Goal: Task Accomplishment & Management: Manage account settings

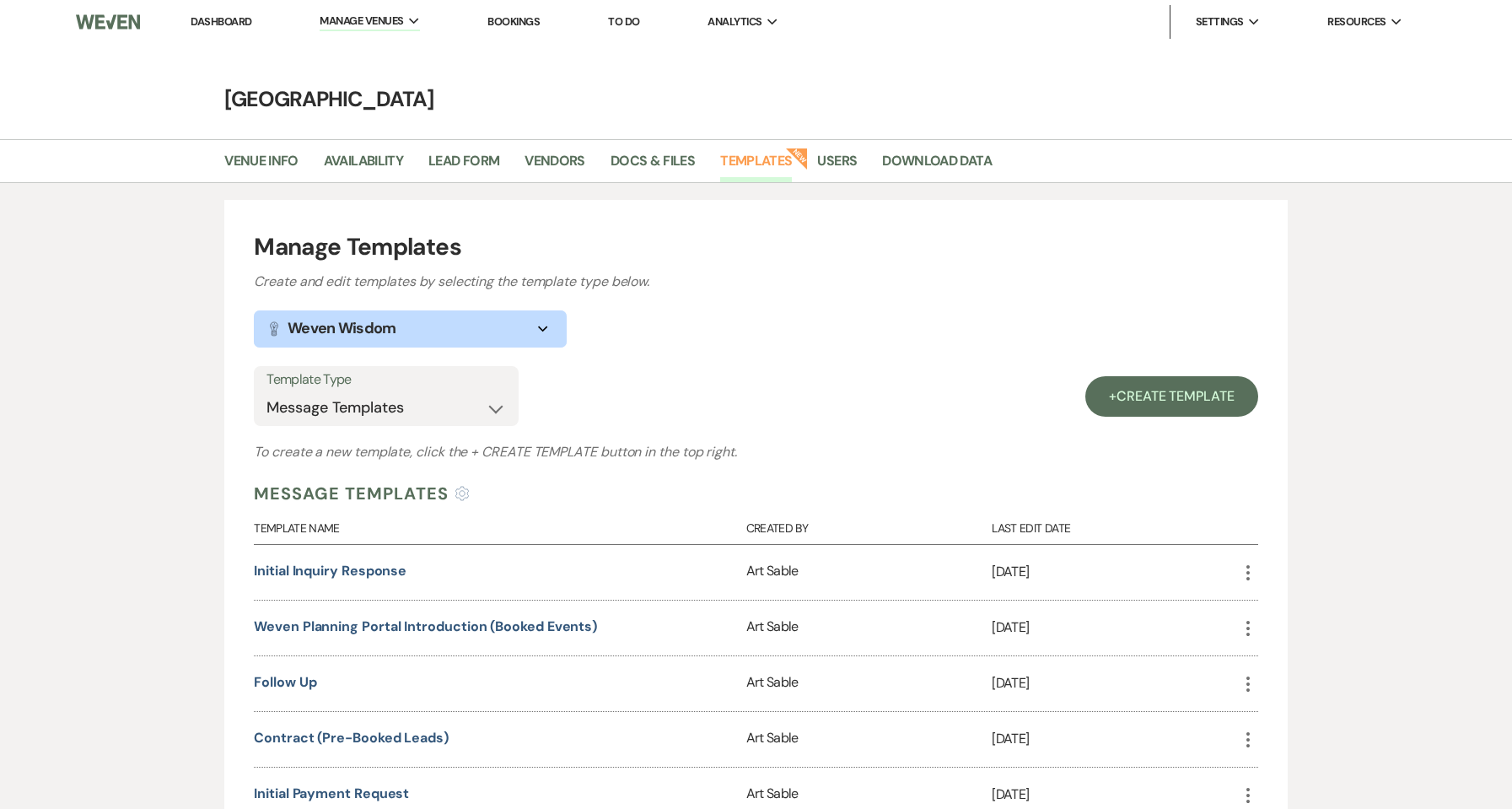
click at [222, 19] on link "Dashboard" at bounding box center [221, 21] width 61 height 14
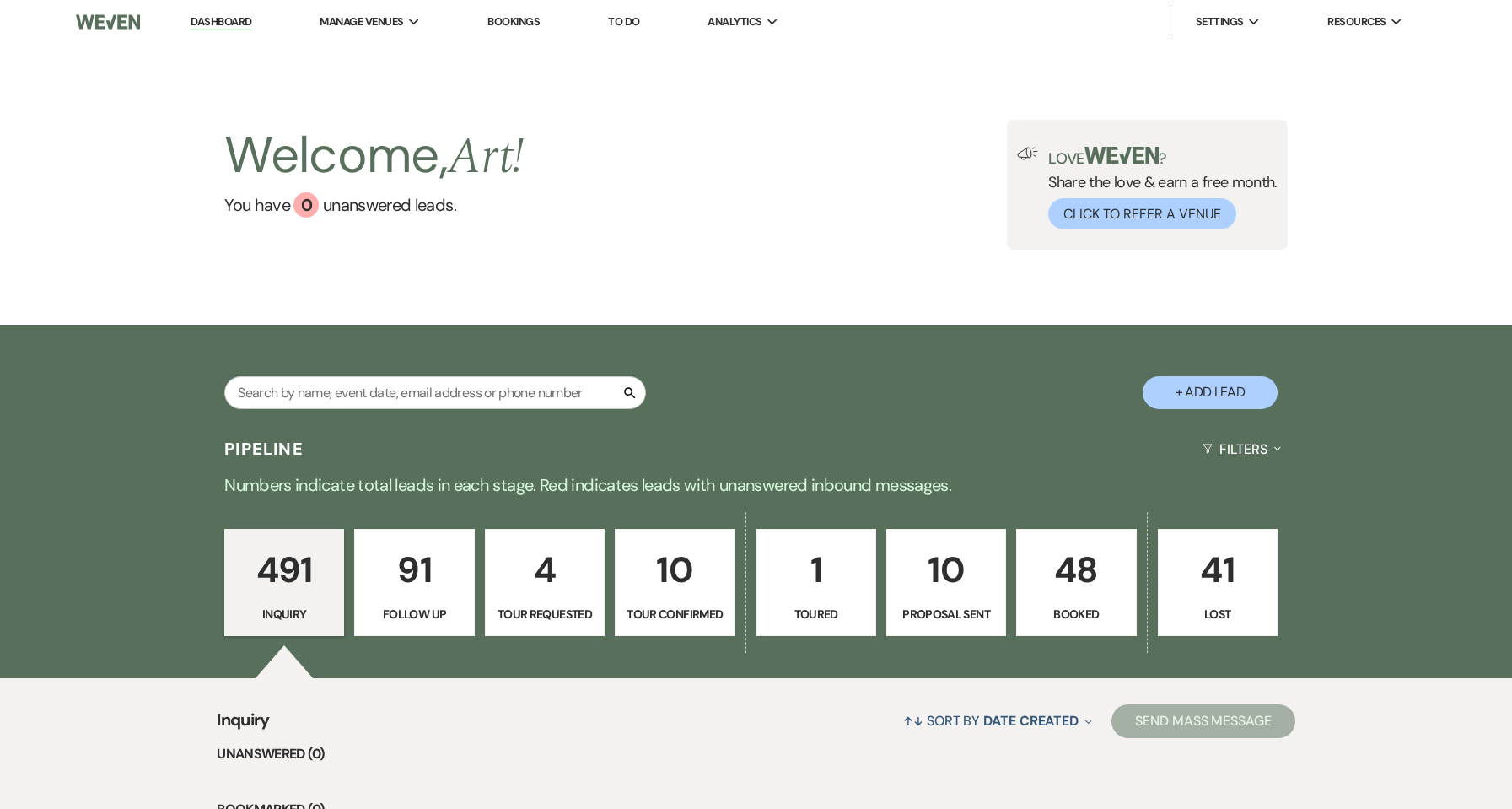
click at [1099, 578] on p "48" at bounding box center [1075, 569] width 97 height 57
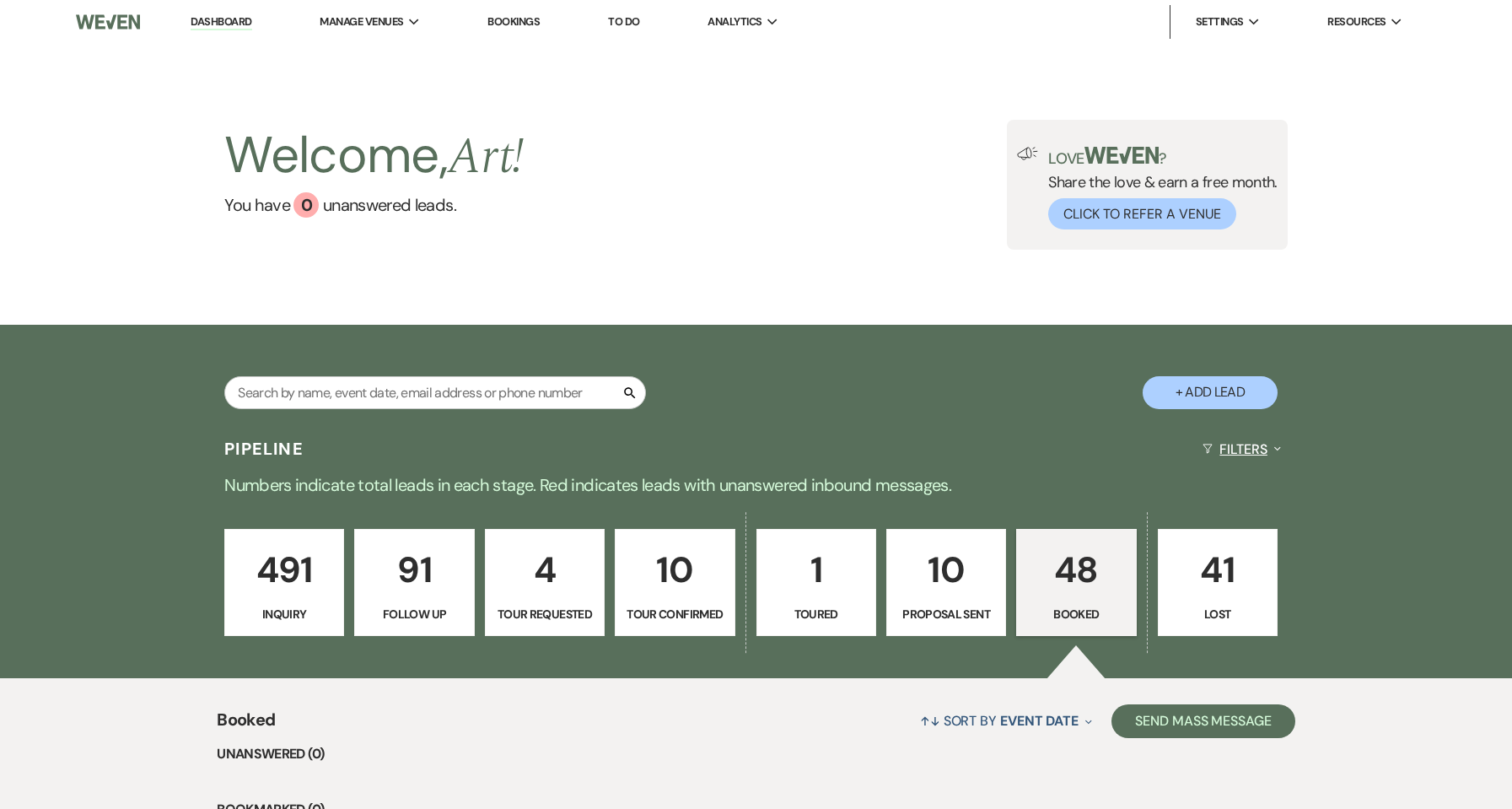
click at [1246, 445] on button "Filters Expand" at bounding box center [1241, 449] width 92 height 45
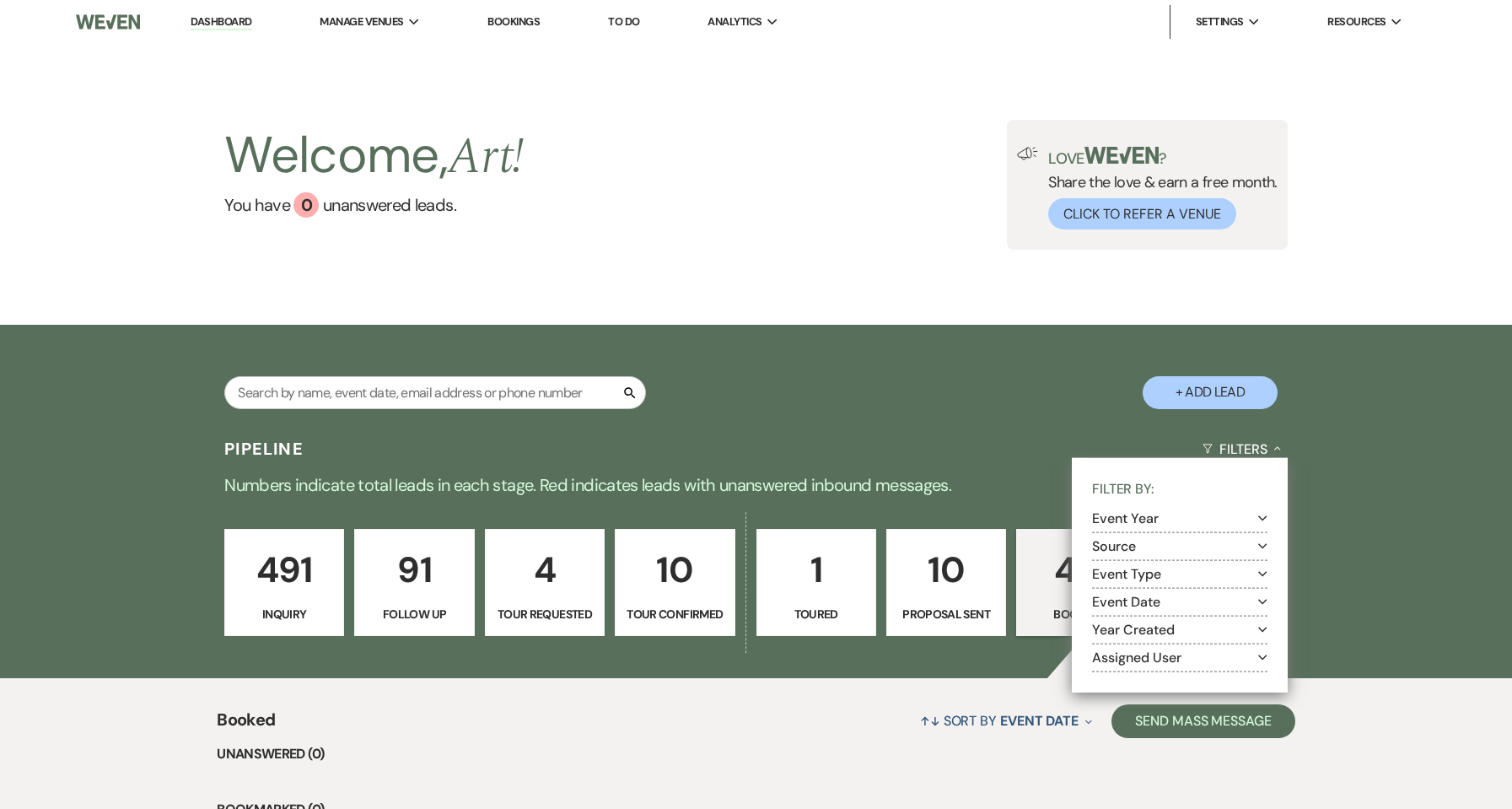
click at [1157, 516] on button "Event Year Expand" at bounding box center [1179, 518] width 175 height 14
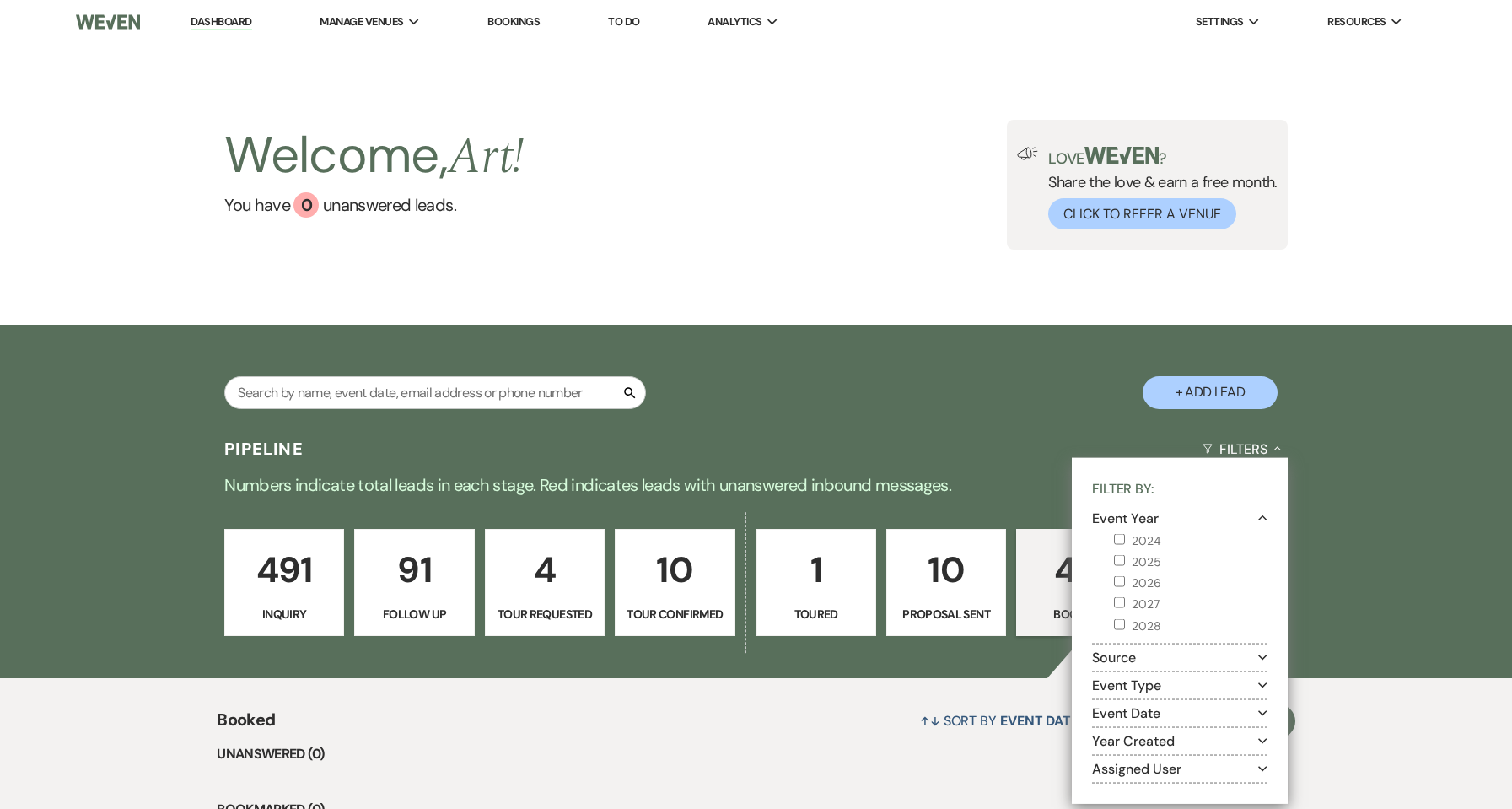
click at [1141, 560] on label "2025" at bounding box center [1191, 561] width 153 height 21
click at [1125, 560] on input "2025" at bounding box center [1119, 560] width 11 height 11
checkbox input "true"
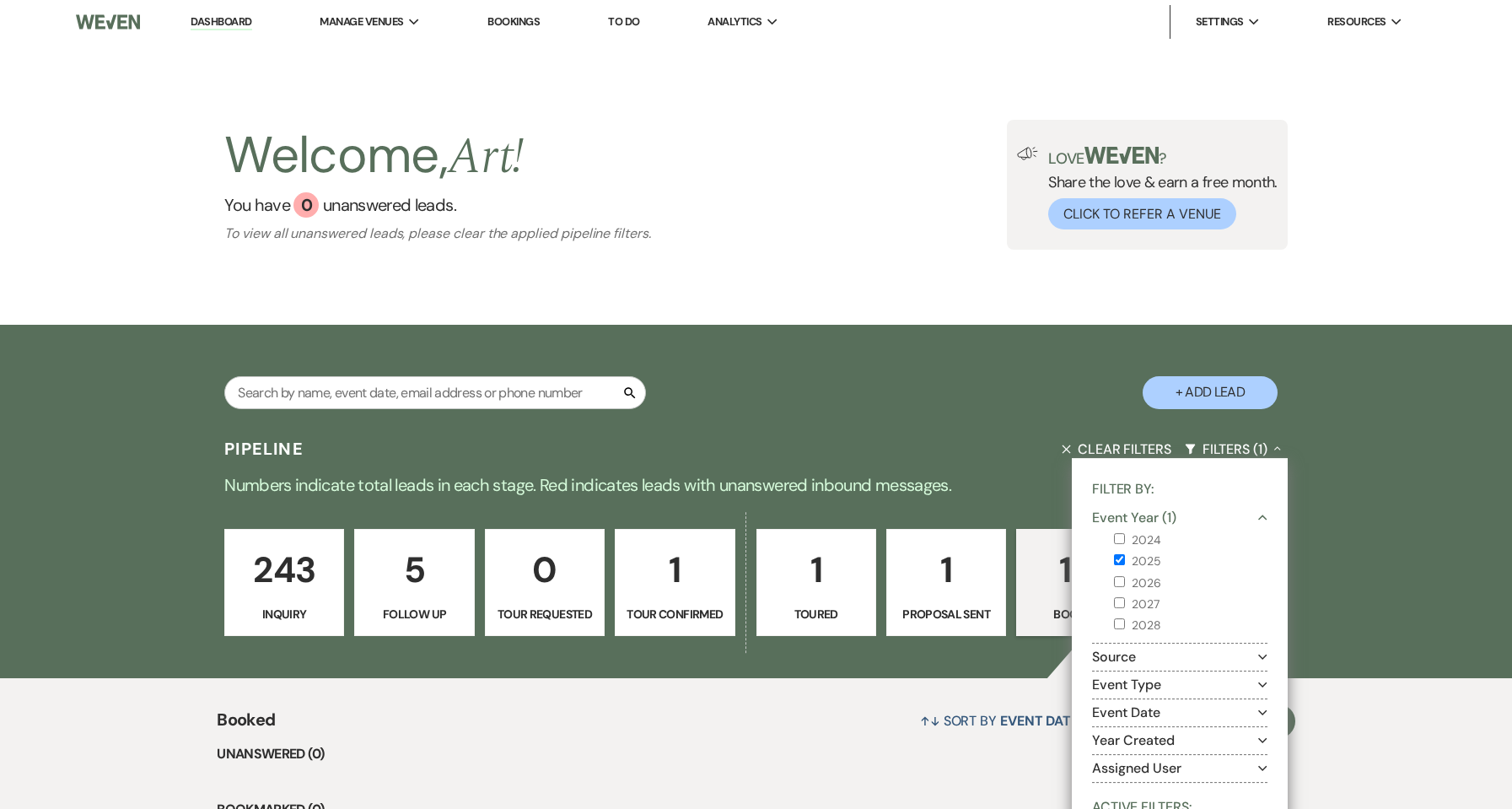
click at [1362, 578] on div "243 Inquiry 5 Follow Up 0 Tour Requested 1 Tour Confirmed 1 Toured 1 Proposal S…" at bounding box center [756, 593] width 1214 height 170
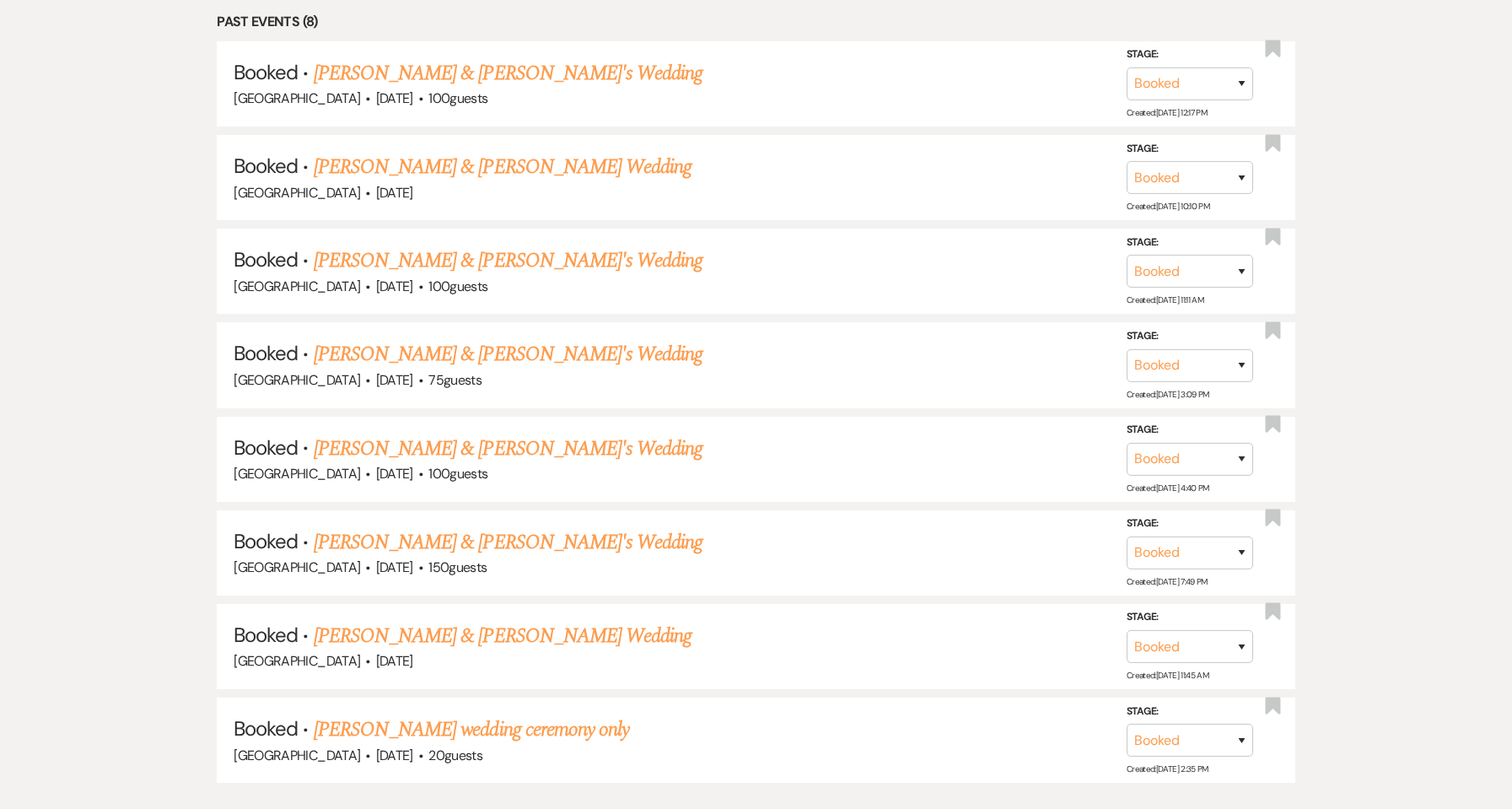
scroll to position [1928, 0]
click at [418, 65] on link "[PERSON_NAME] & [PERSON_NAME]'s Wedding" at bounding box center [508, 74] width 390 height 31
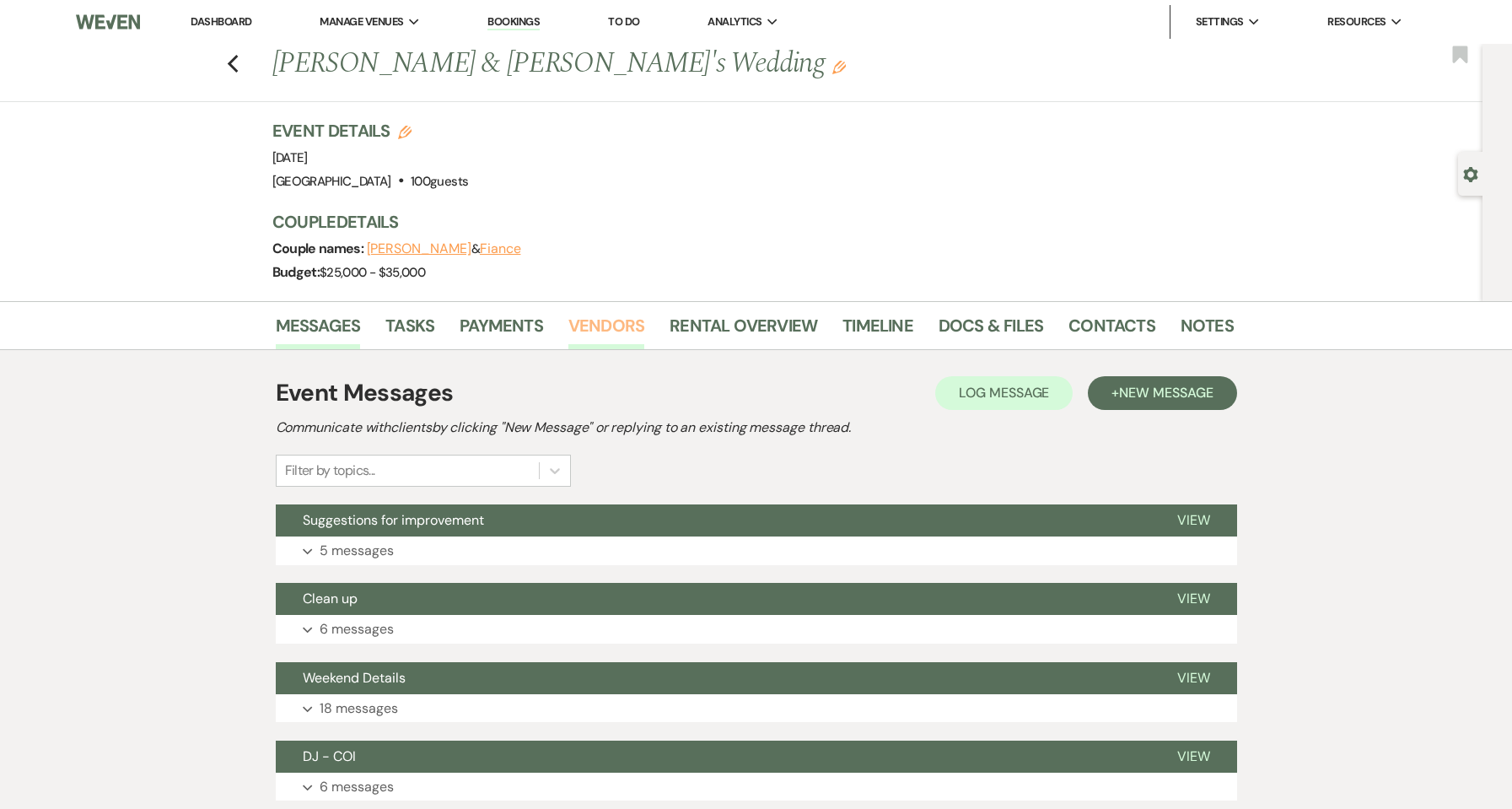
click at [599, 328] on link "Vendors" at bounding box center [606, 330] width 76 height 37
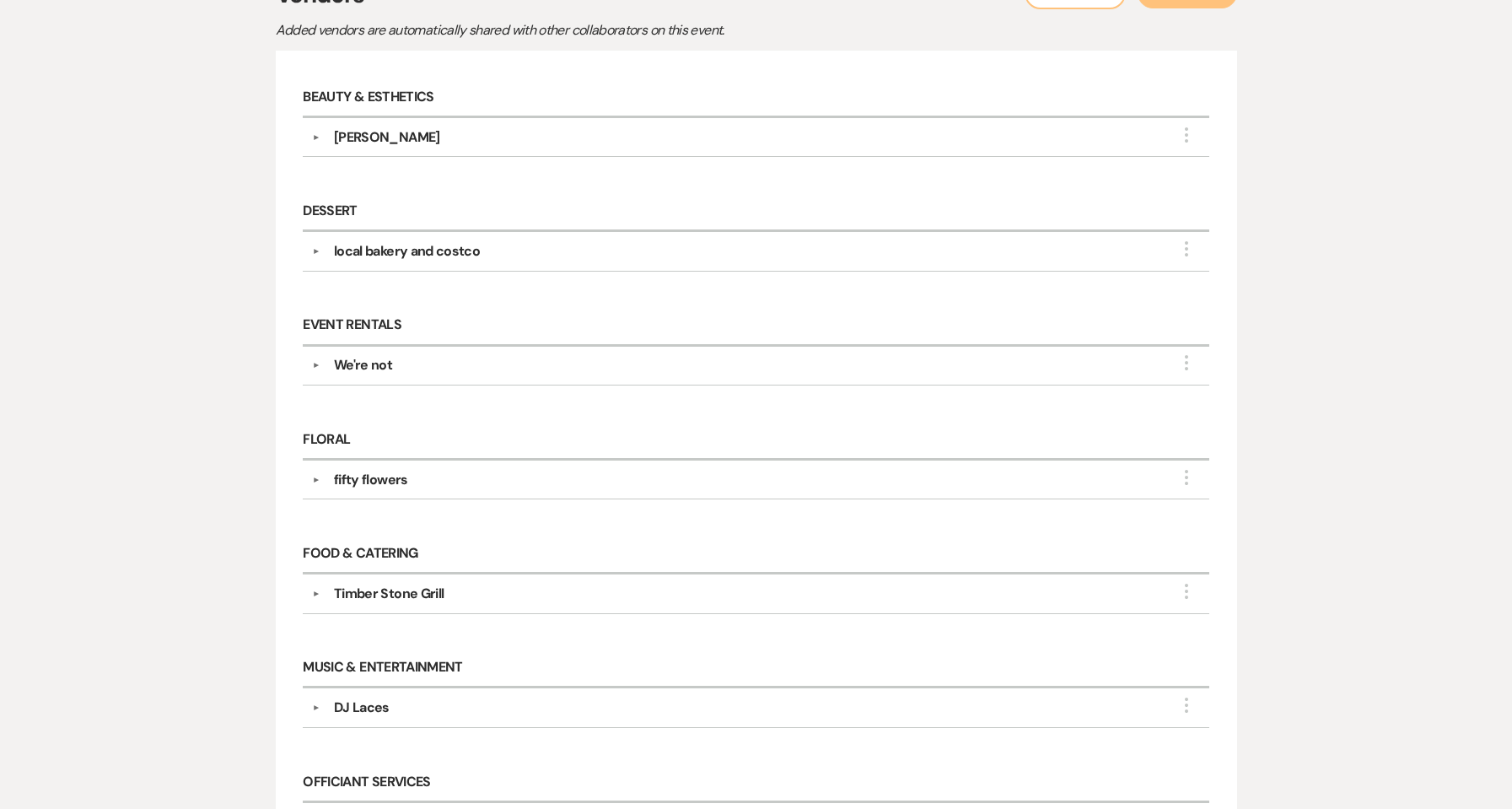
scroll to position [450, 0]
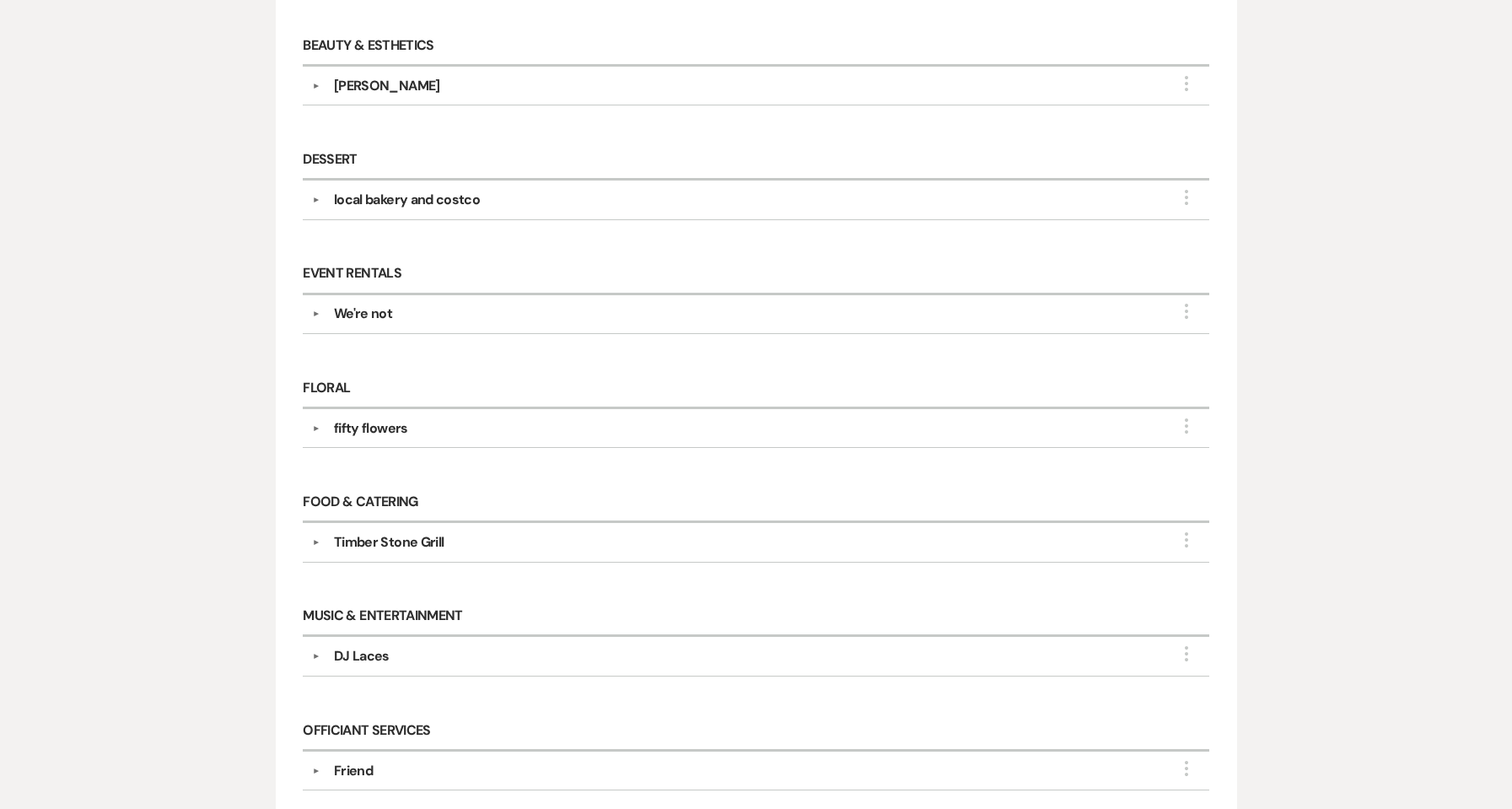
click at [393, 429] on div "fifty flowers" at bounding box center [371, 428] width 75 height 20
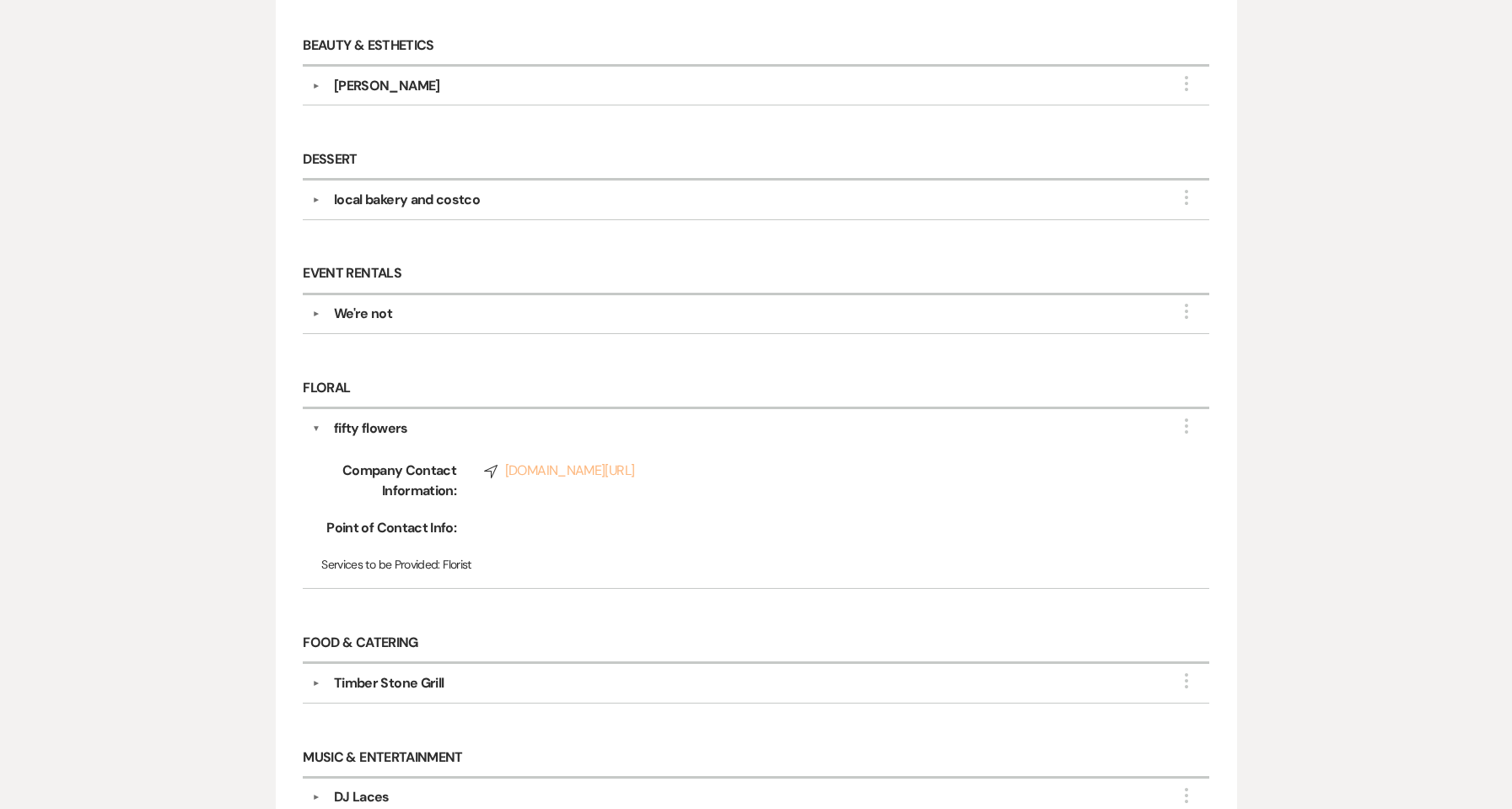
click at [521, 468] on link "Compass [DOMAIN_NAME][URL]" at bounding box center [819, 471] width 671 height 20
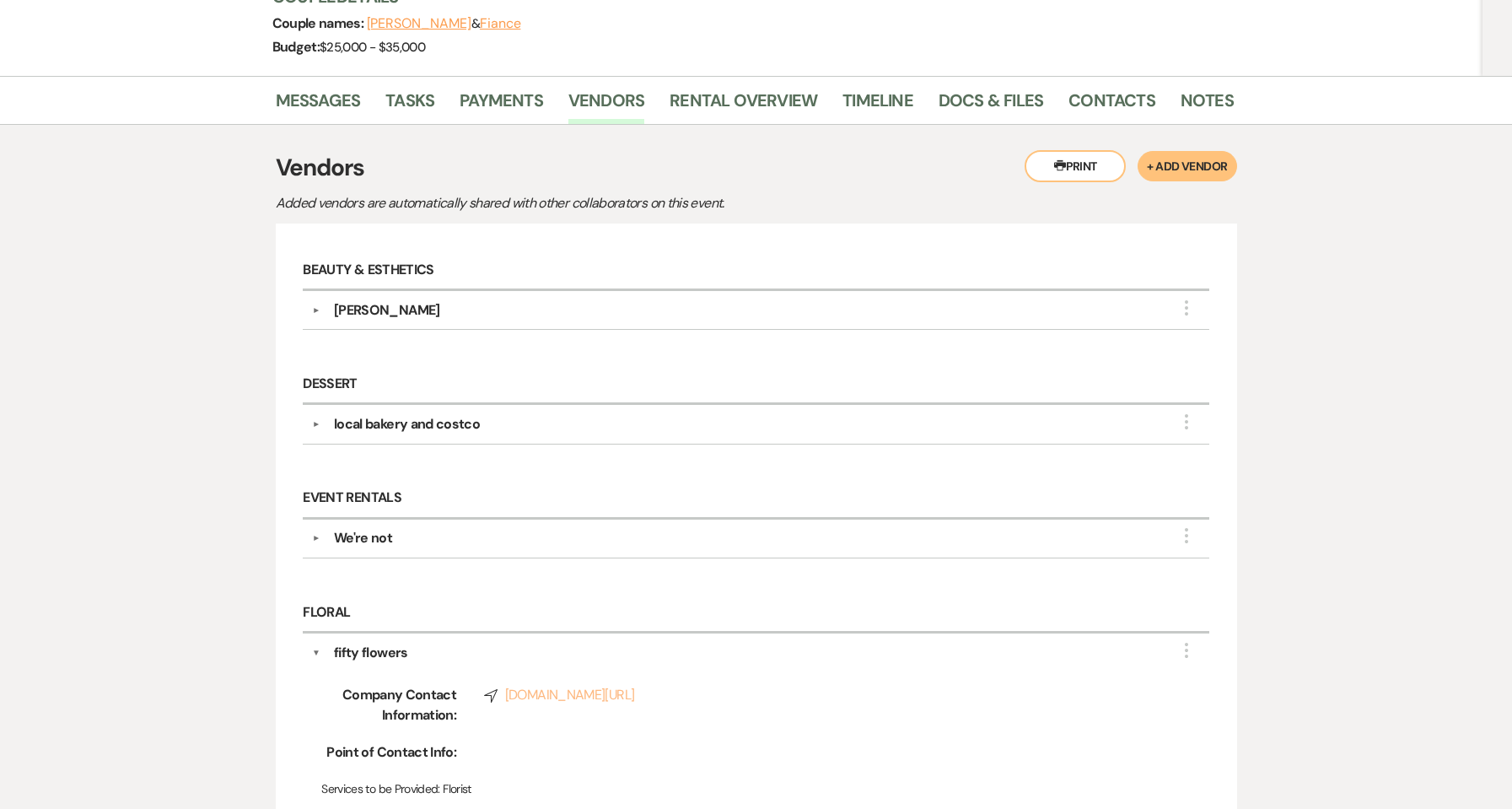
scroll to position [0, 0]
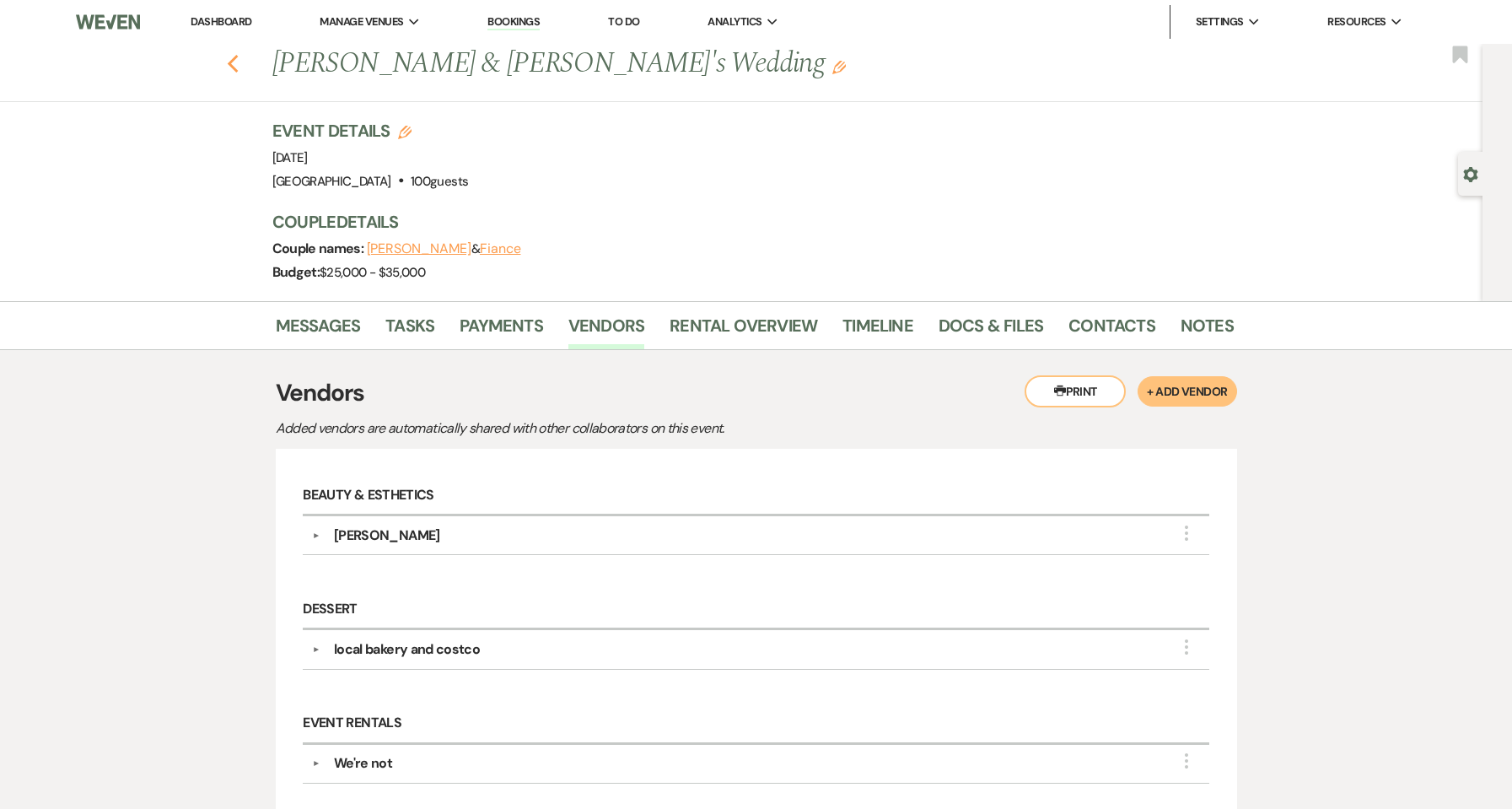
click at [236, 64] on use "button" at bounding box center [232, 64] width 11 height 19
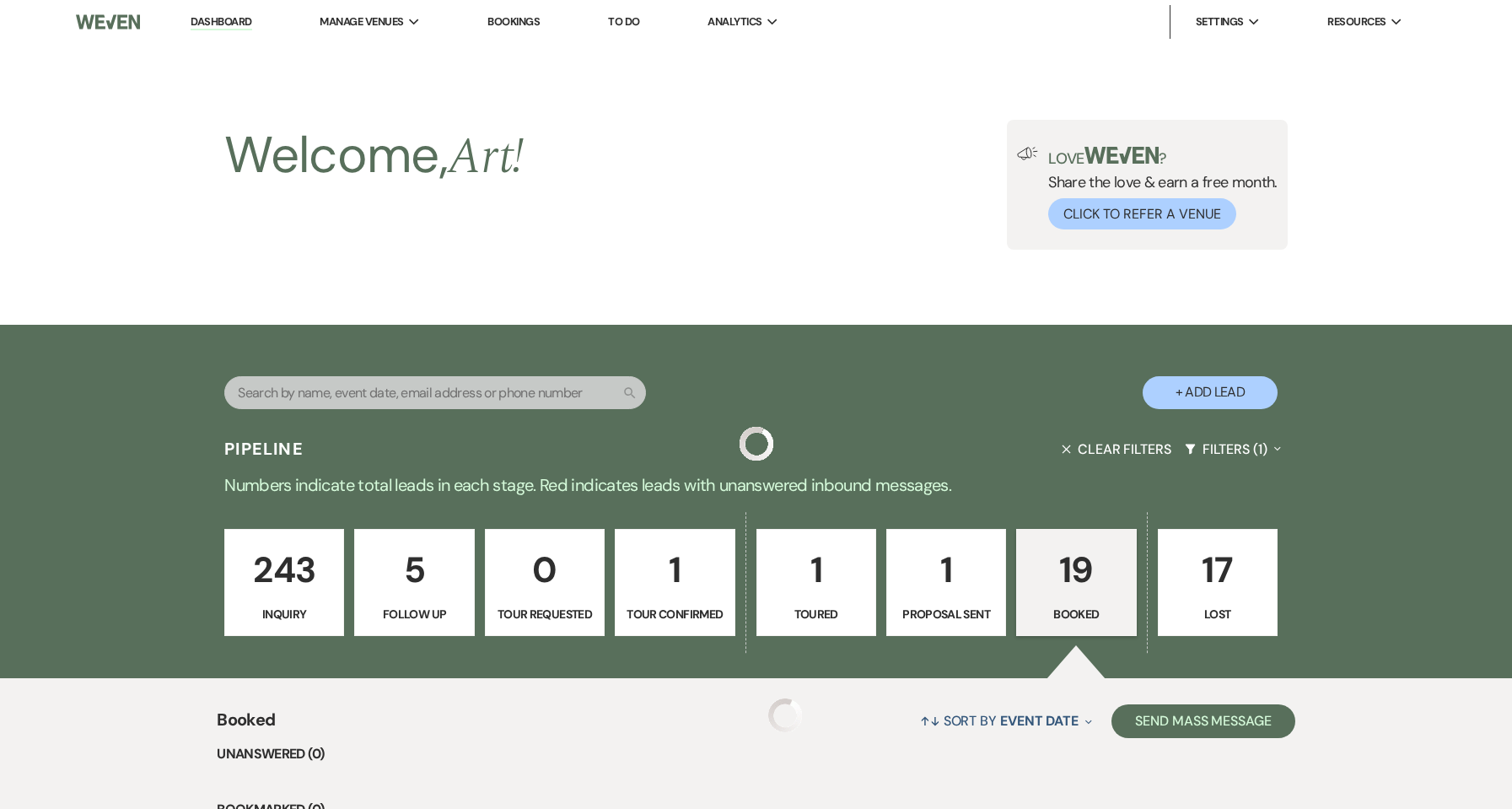
scroll to position [1928, 0]
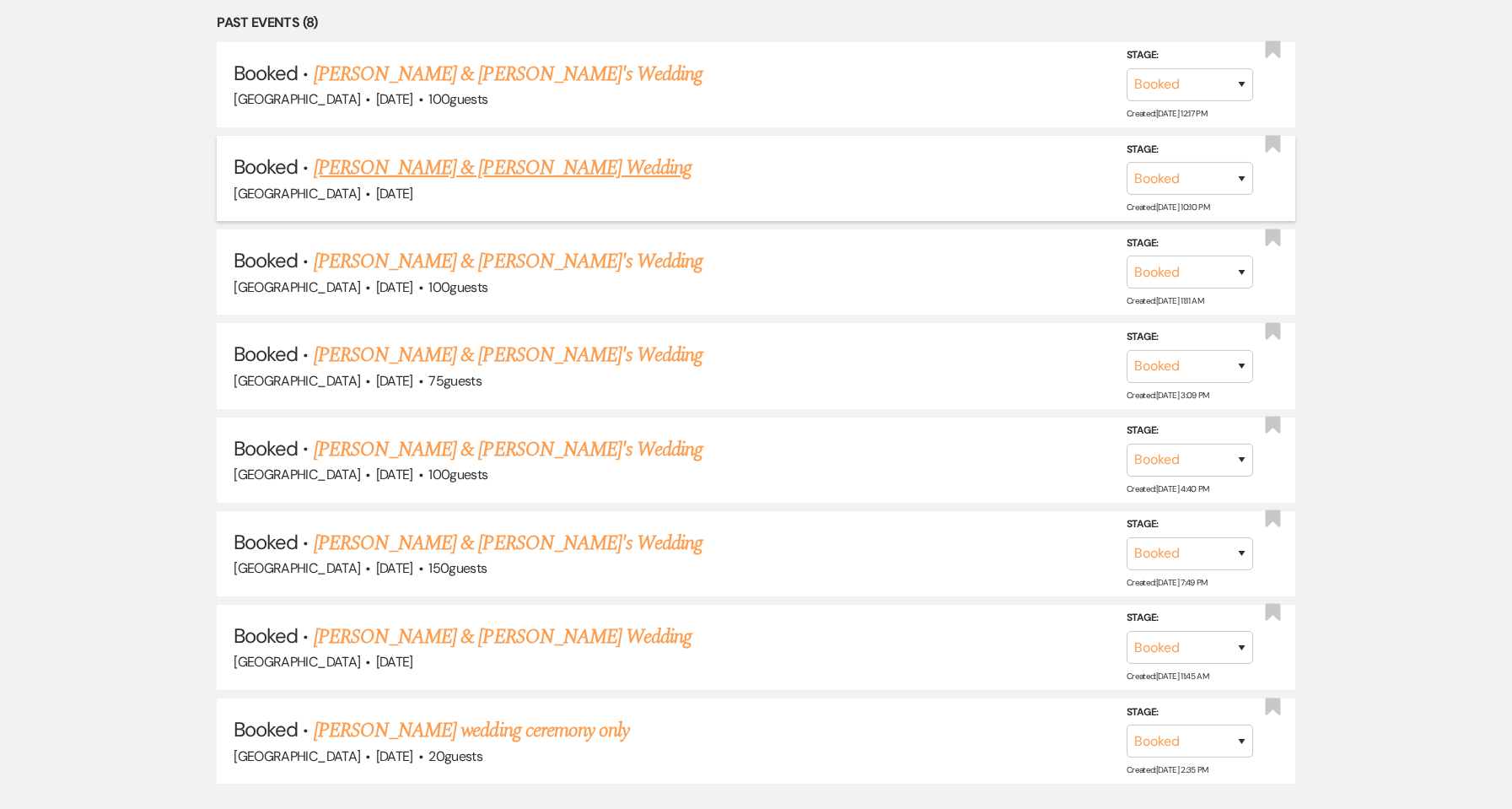
click at [472, 171] on link "[PERSON_NAME] & [PERSON_NAME] Wedding" at bounding box center [502, 167] width 378 height 31
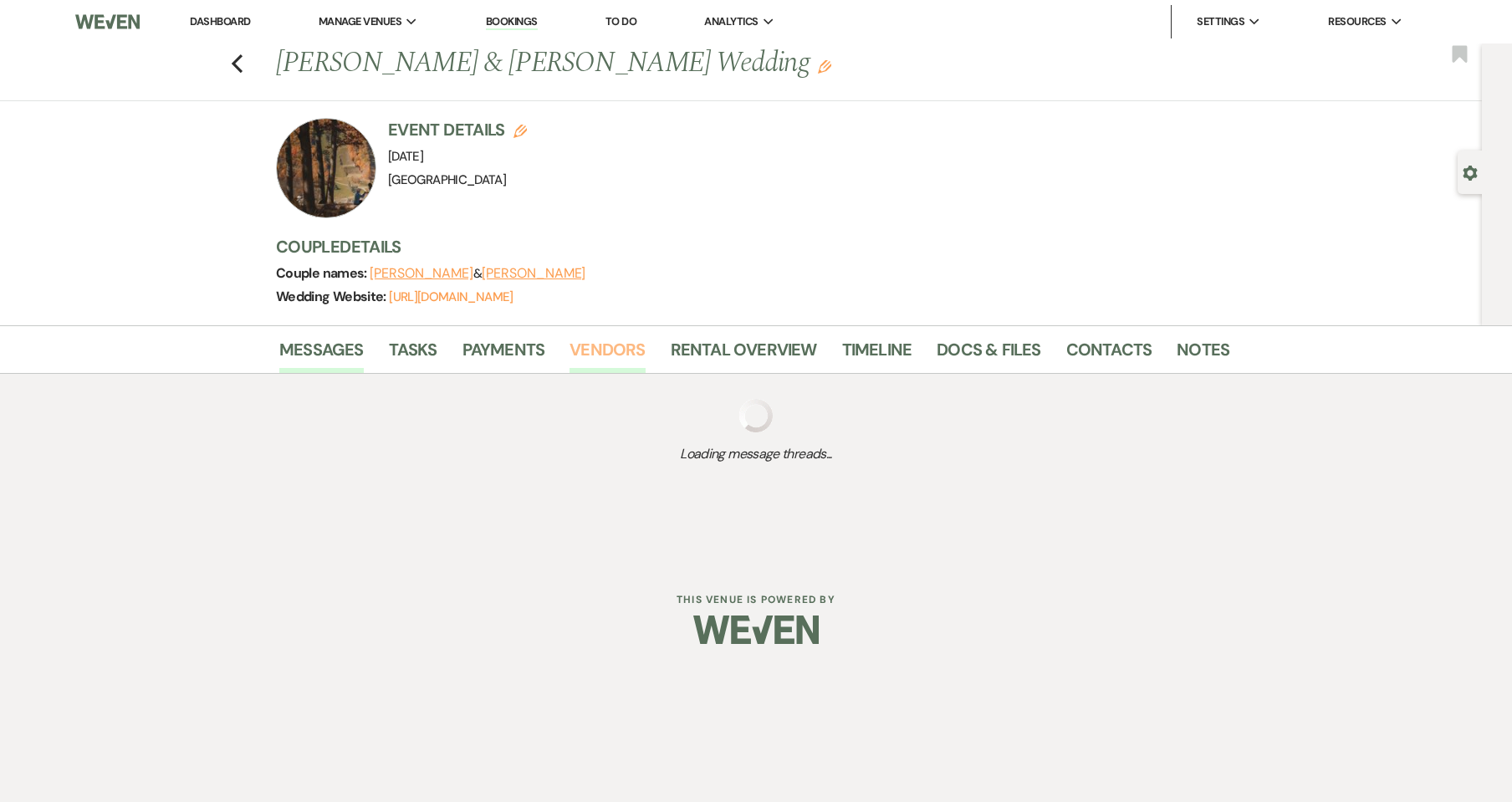
click at [575, 348] on link "Vendors" at bounding box center [607, 354] width 75 height 36
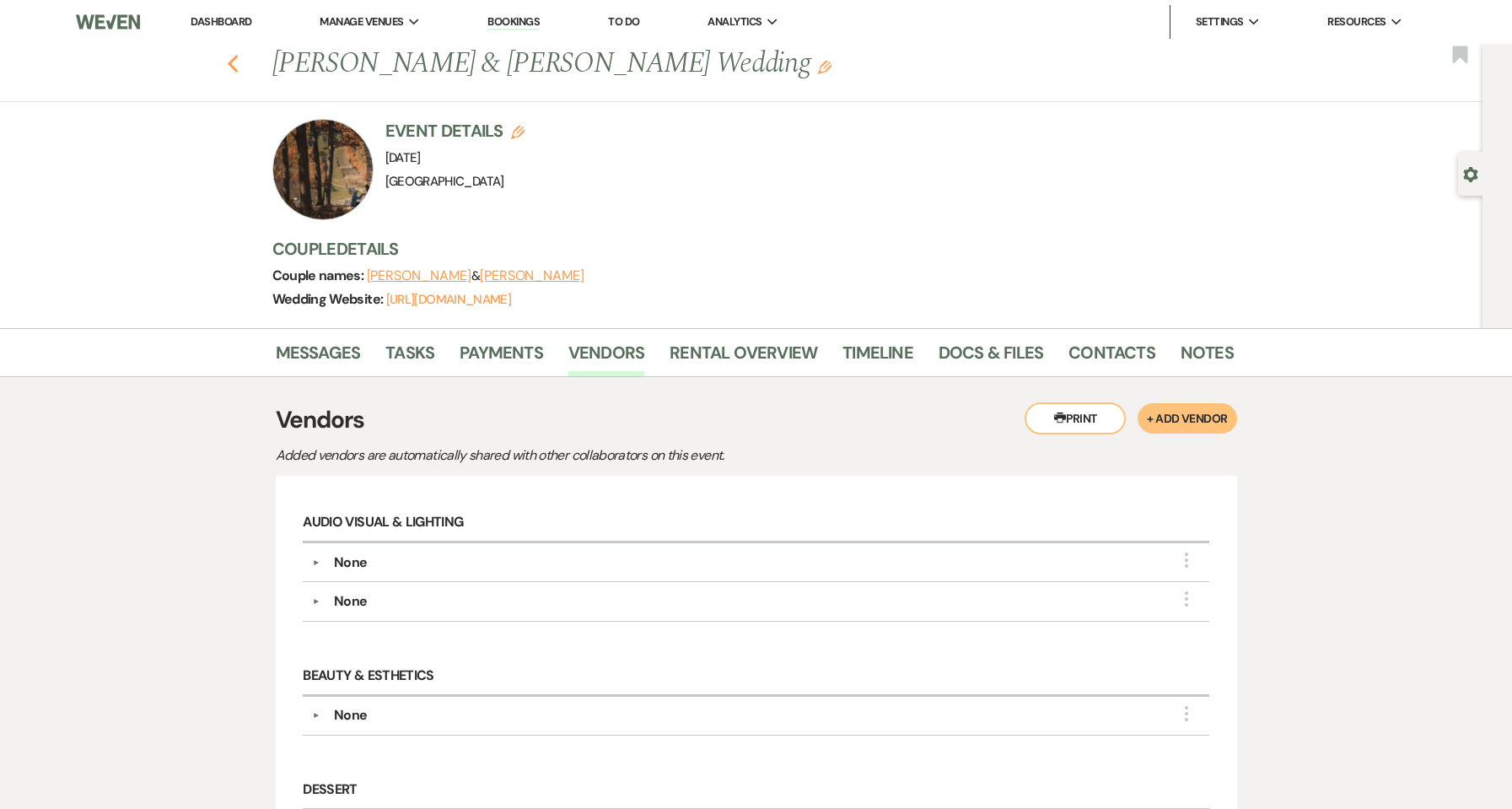
click at [240, 72] on icon "Previous" at bounding box center [233, 64] width 13 height 20
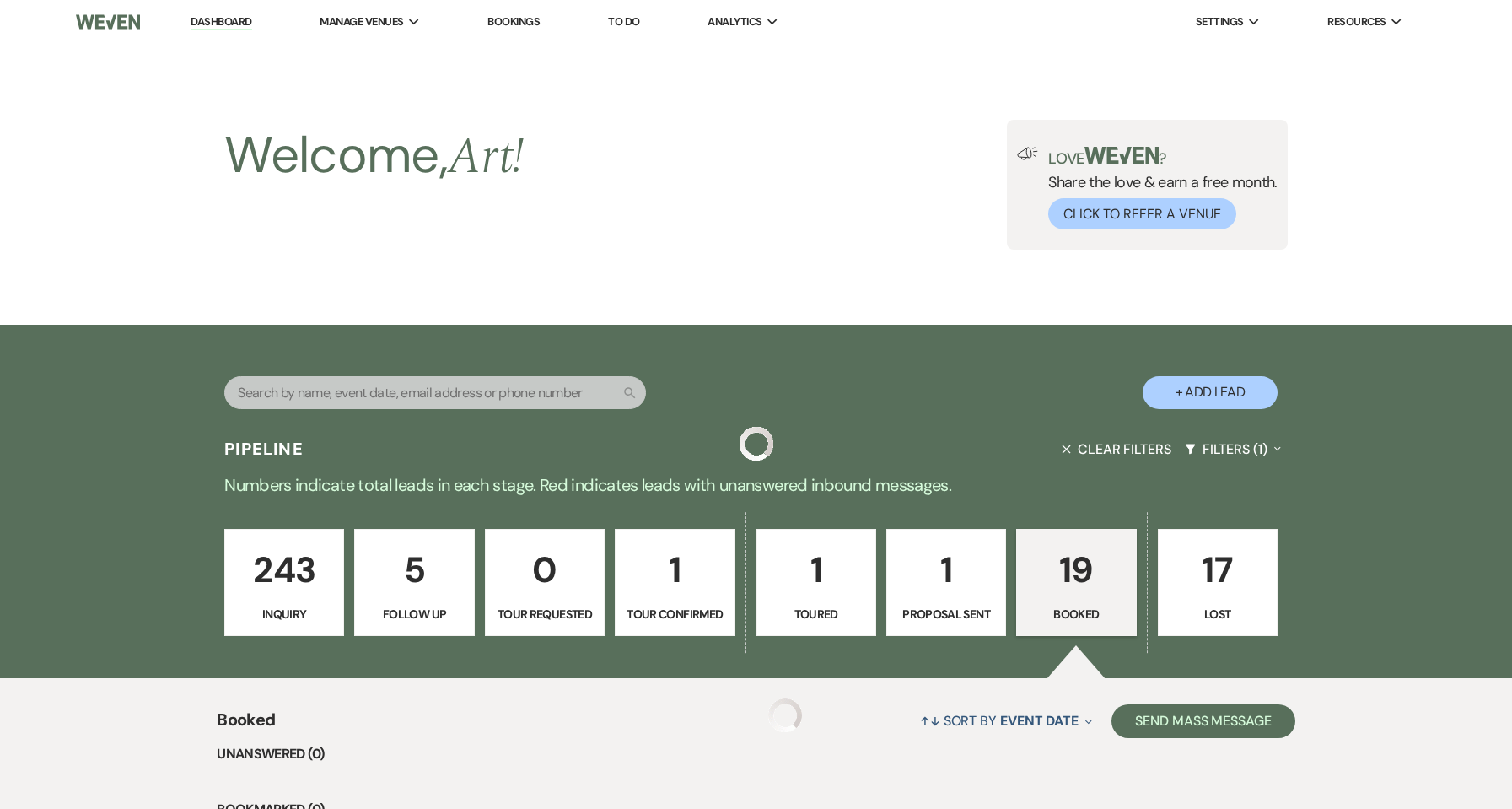
scroll to position [1928, 0]
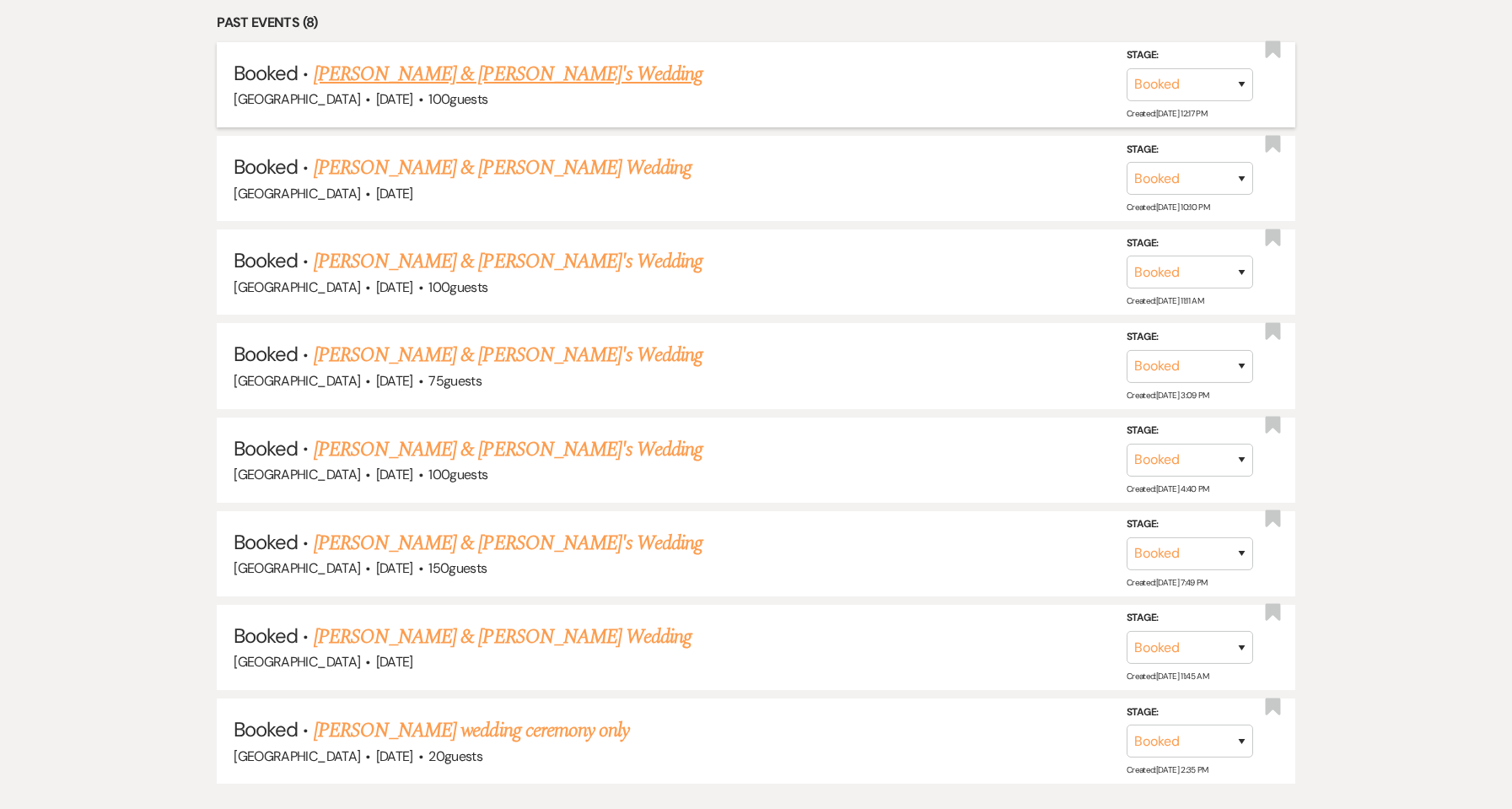
click at [377, 75] on link "[PERSON_NAME] & [PERSON_NAME]'s Wedding" at bounding box center [508, 74] width 390 height 31
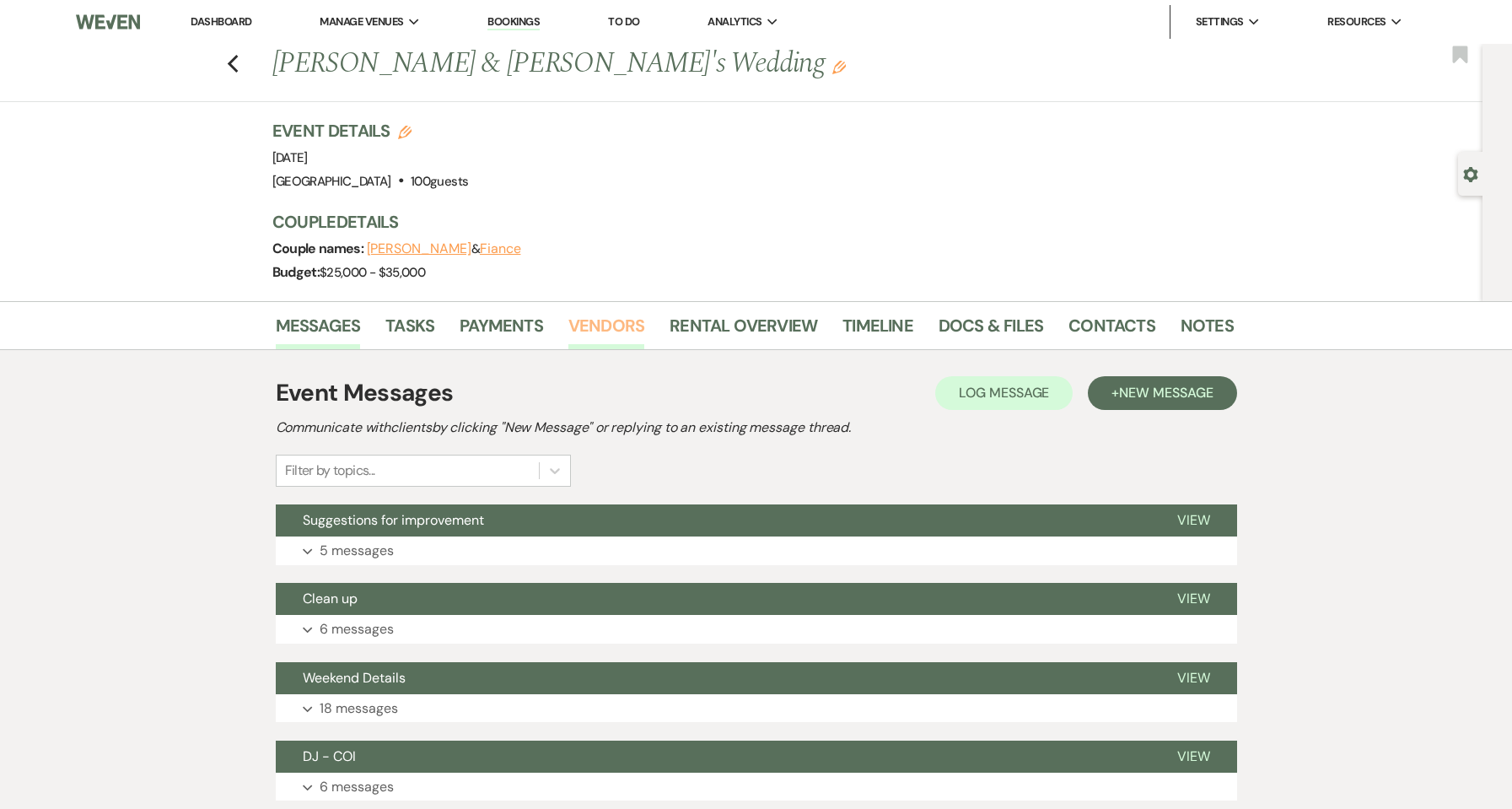
click at [624, 336] on link "Vendors" at bounding box center [606, 330] width 76 height 37
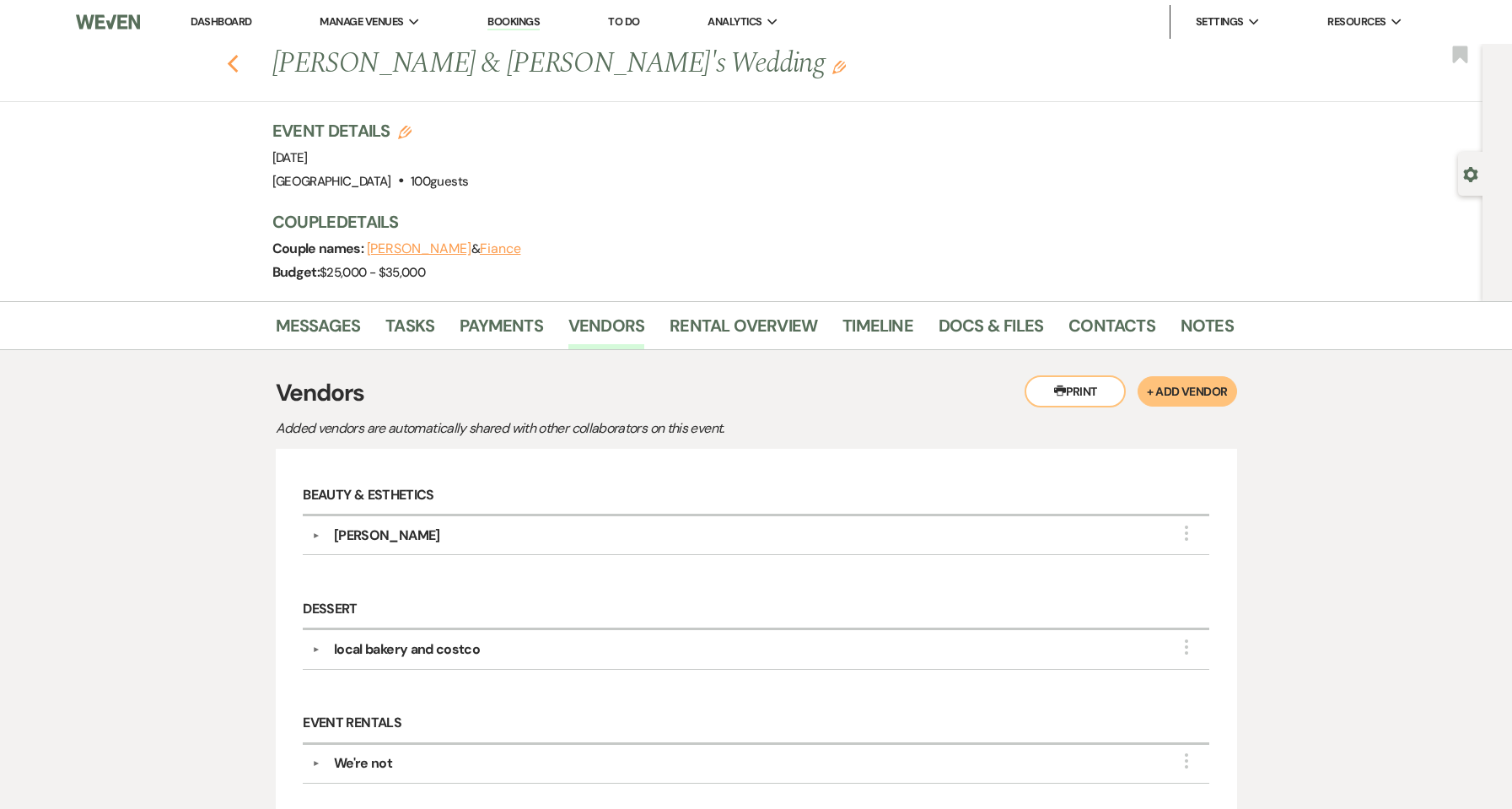
click at [236, 65] on use "button" at bounding box center [232, 64] width 11 height 19
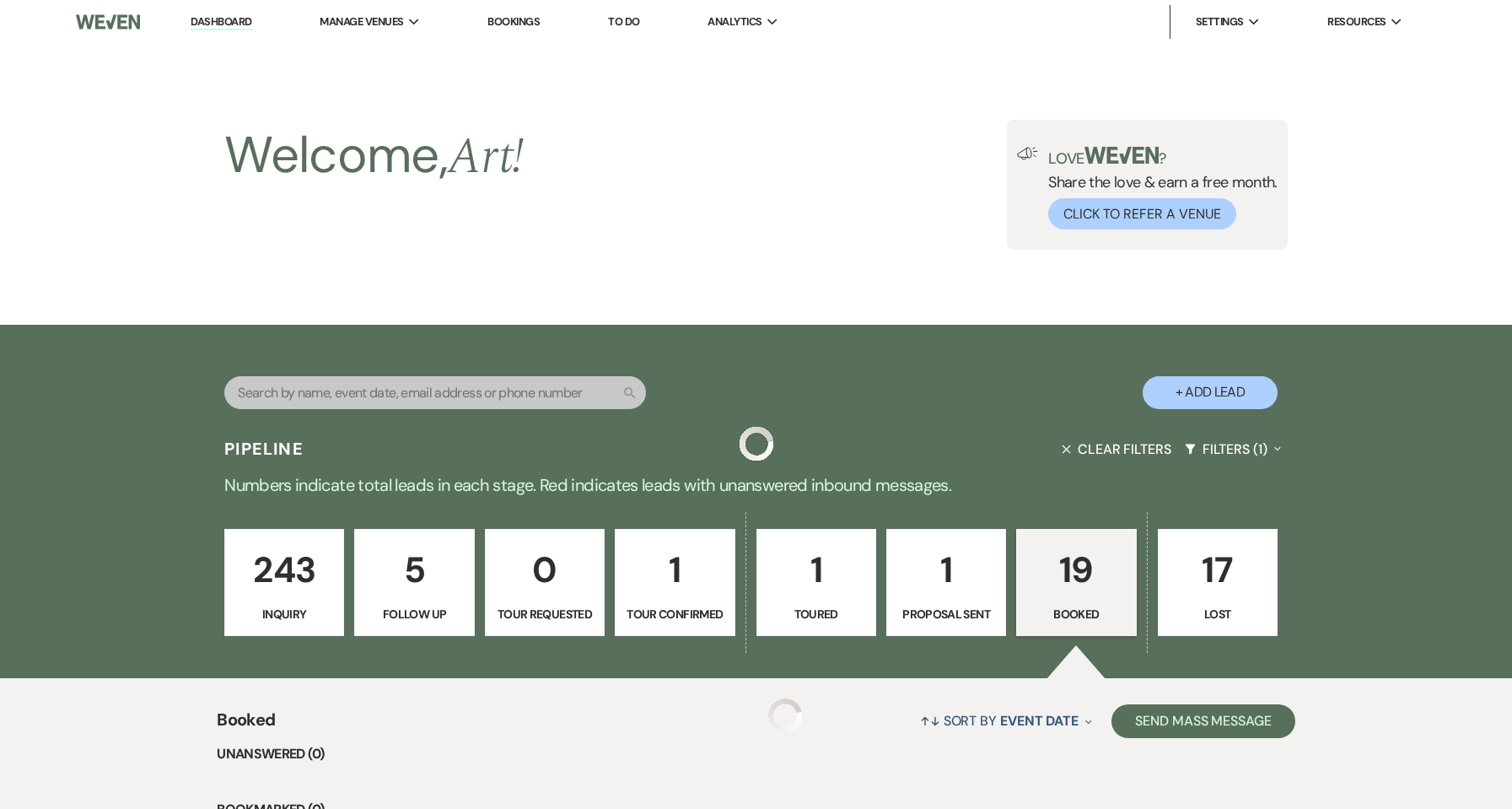
scroll to position [1928, 0]
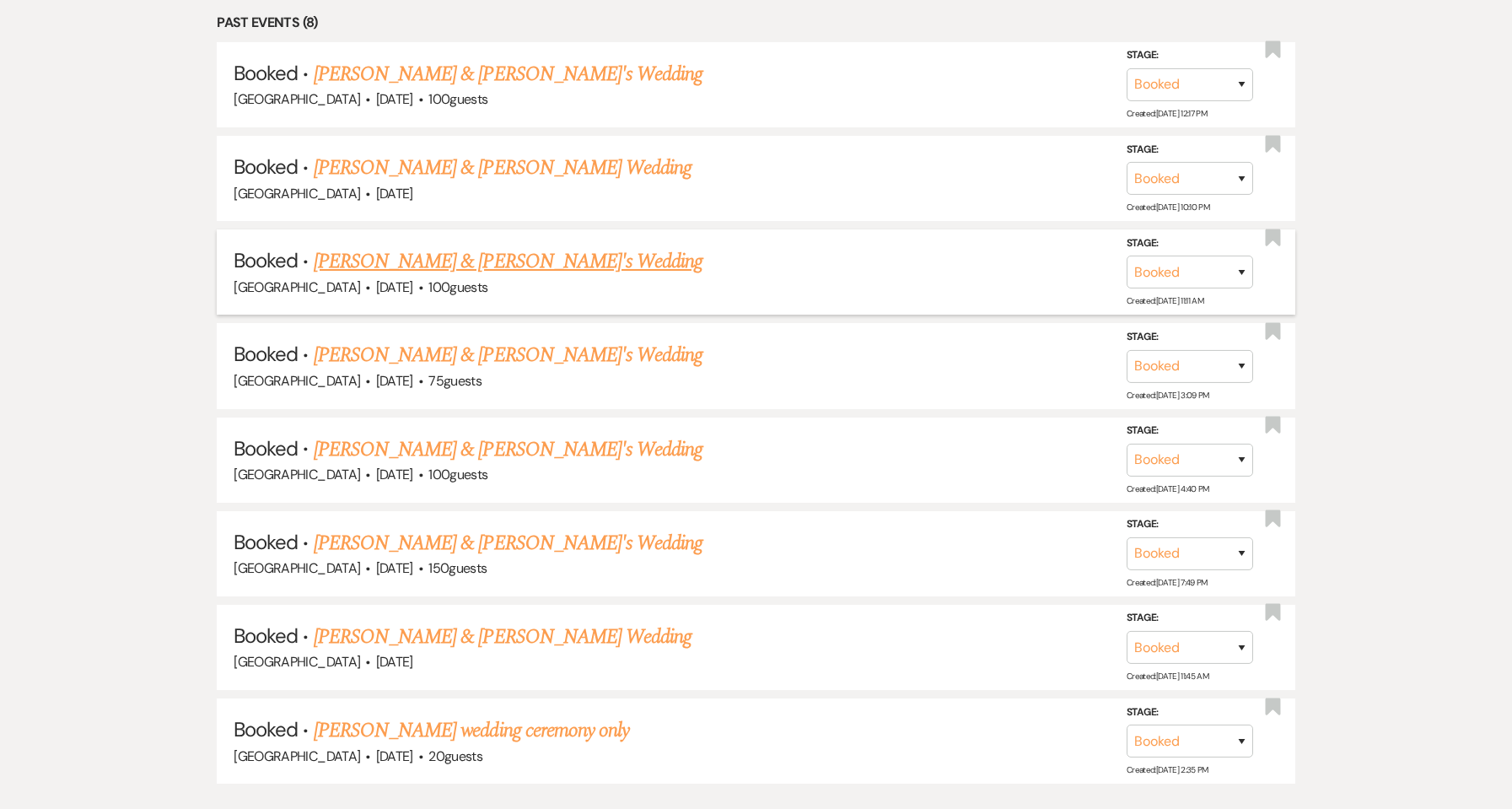
click at [408, 270] on link "[PERSON_NAME] & [PERSON_NAME]'s Wedding" at bounding box center [508, 261] width 390 height 31
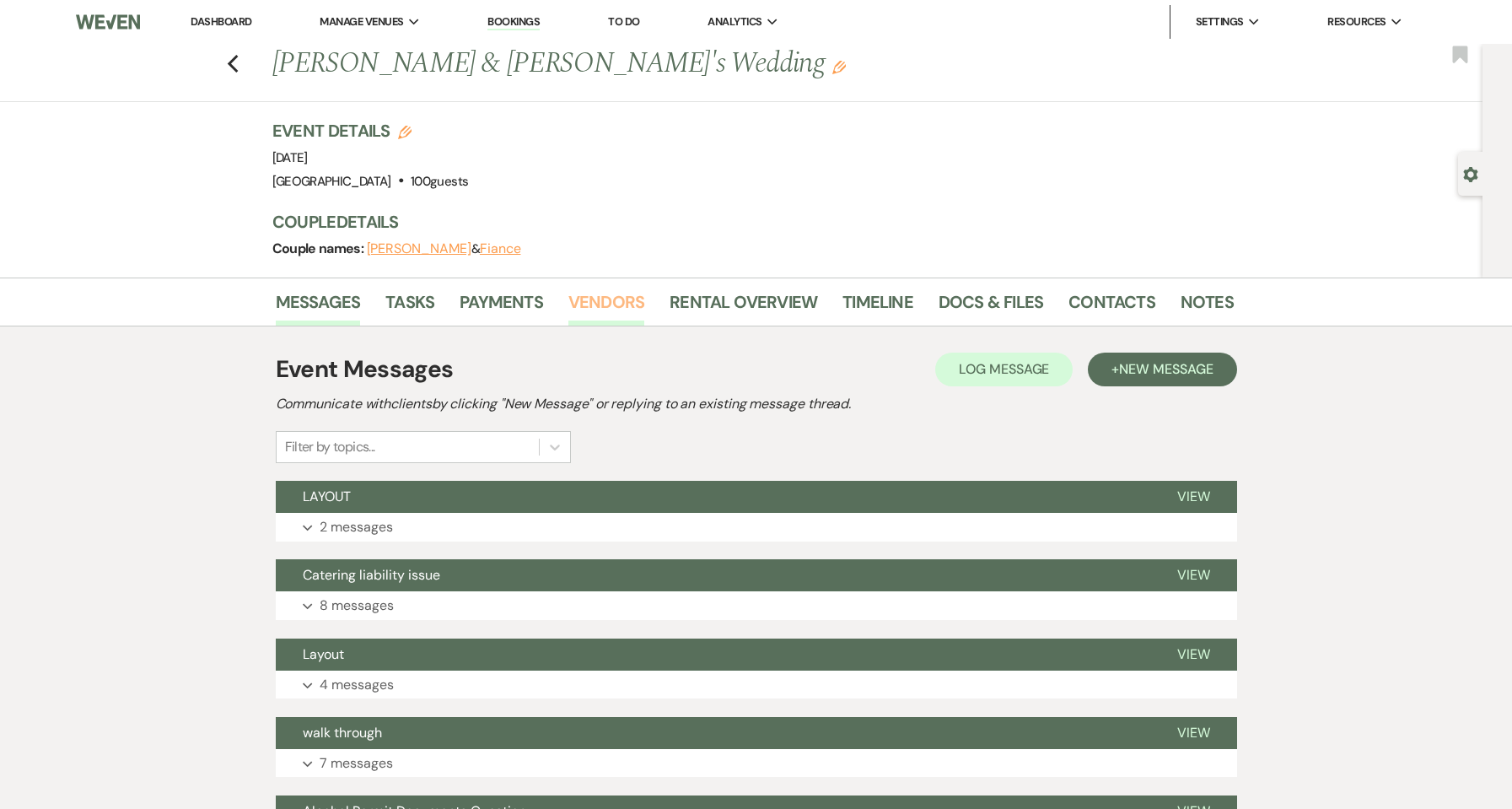
click at [600, 305] on link "Vendors" at bounding box center [606, 306] width 76 height 37
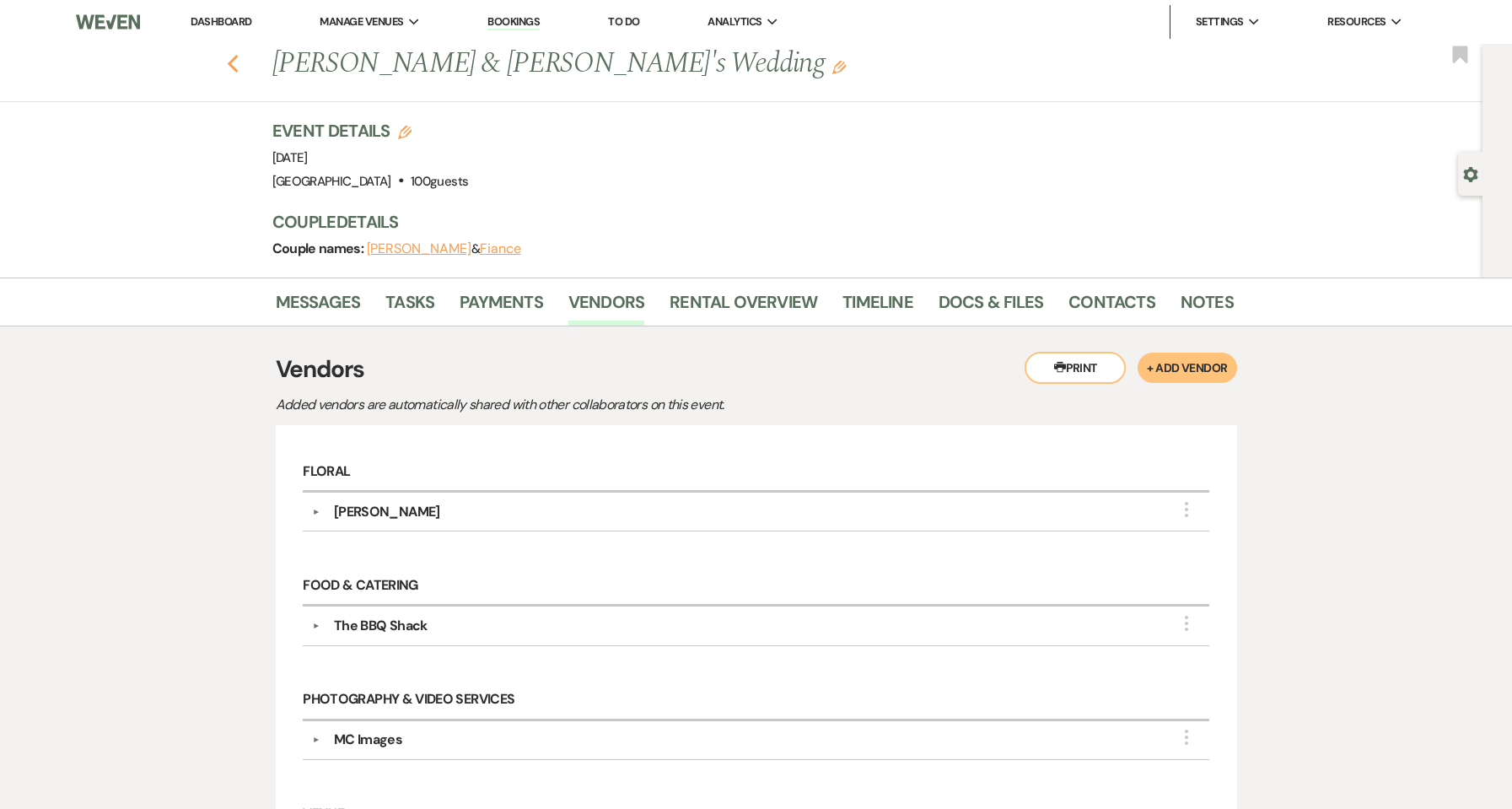
click at [237, 58] on icon "Previous" at bounding box center [233, 64] width 13 height 20
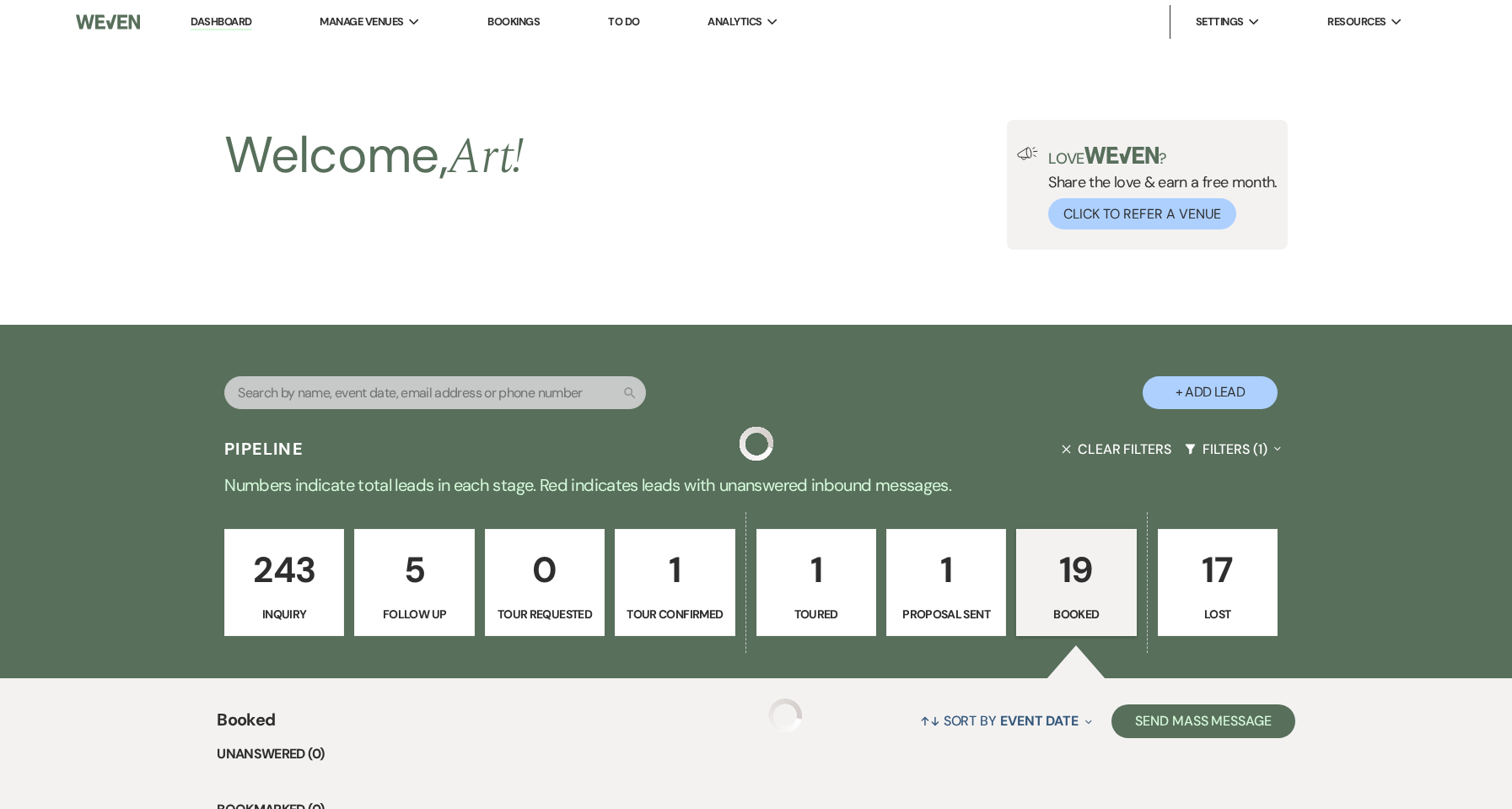
scroll to position [1928, 0]
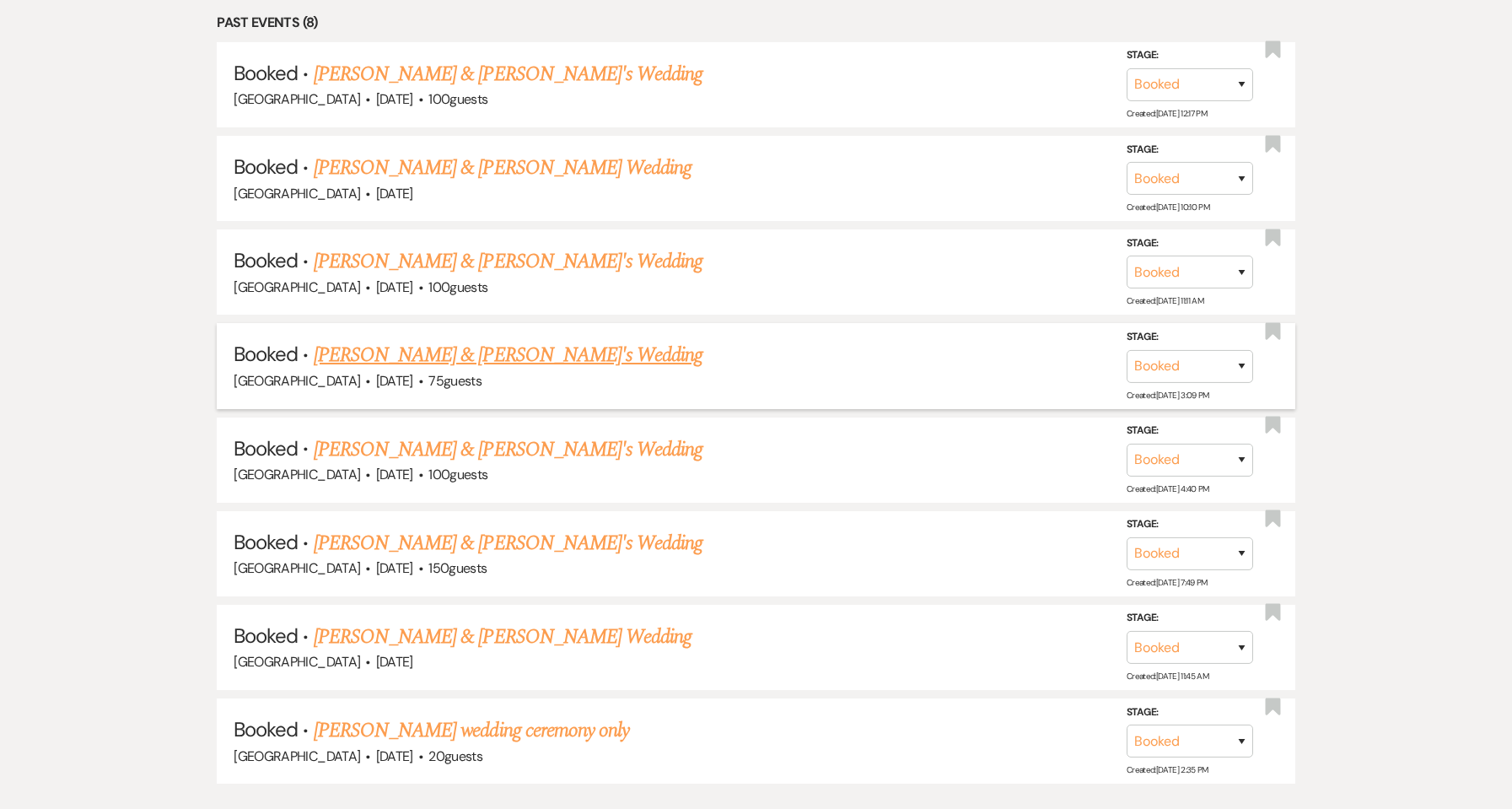
click at [377, 368] on link "[PERSON_NAME] & [PERSON_NAME]'s Wedding" at bounding box center [508, 355] width 390 height 31
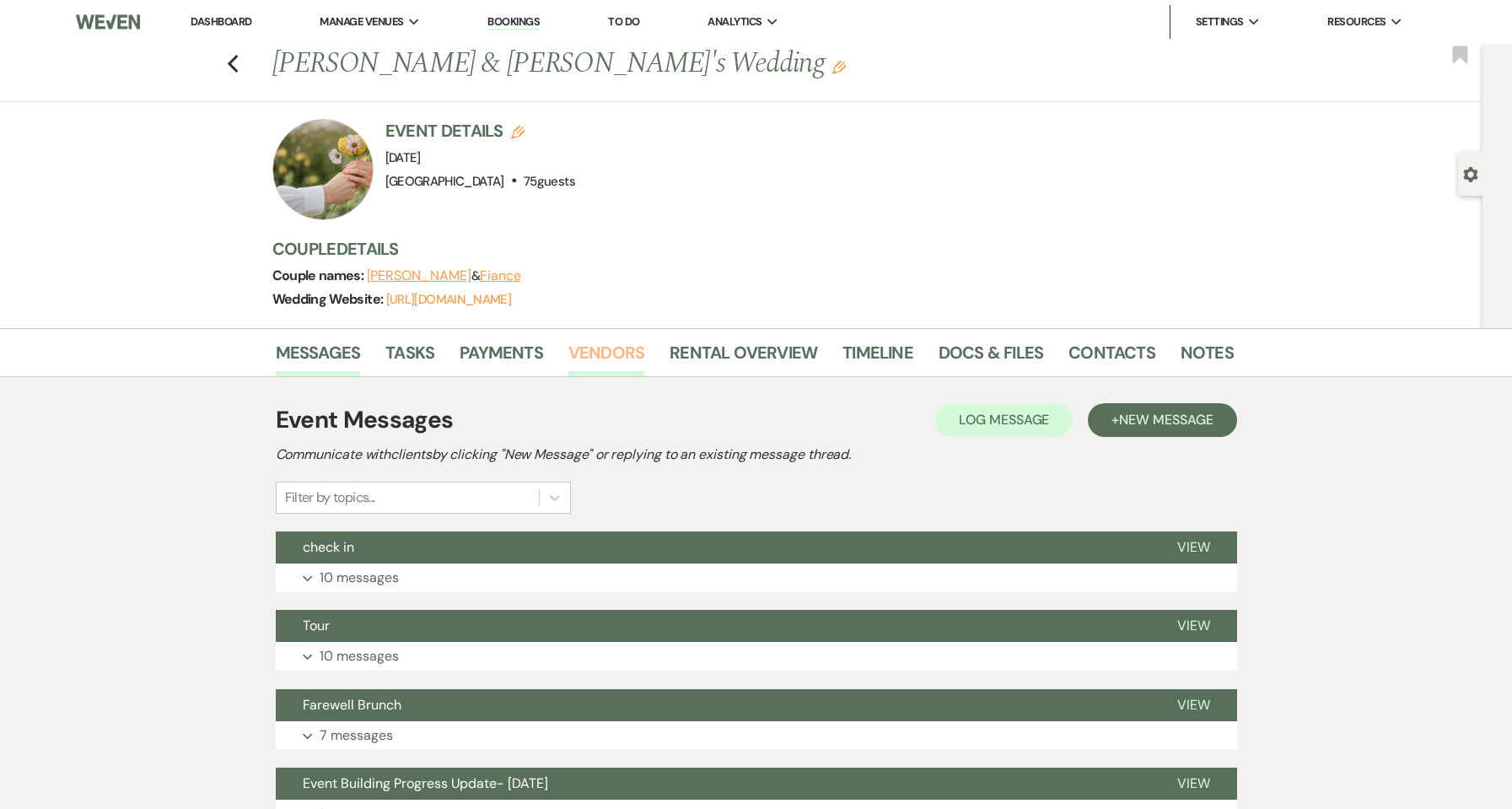
click at [623, 360] on link "Vendors" at bounding box center [606, 357] width 76 height 37
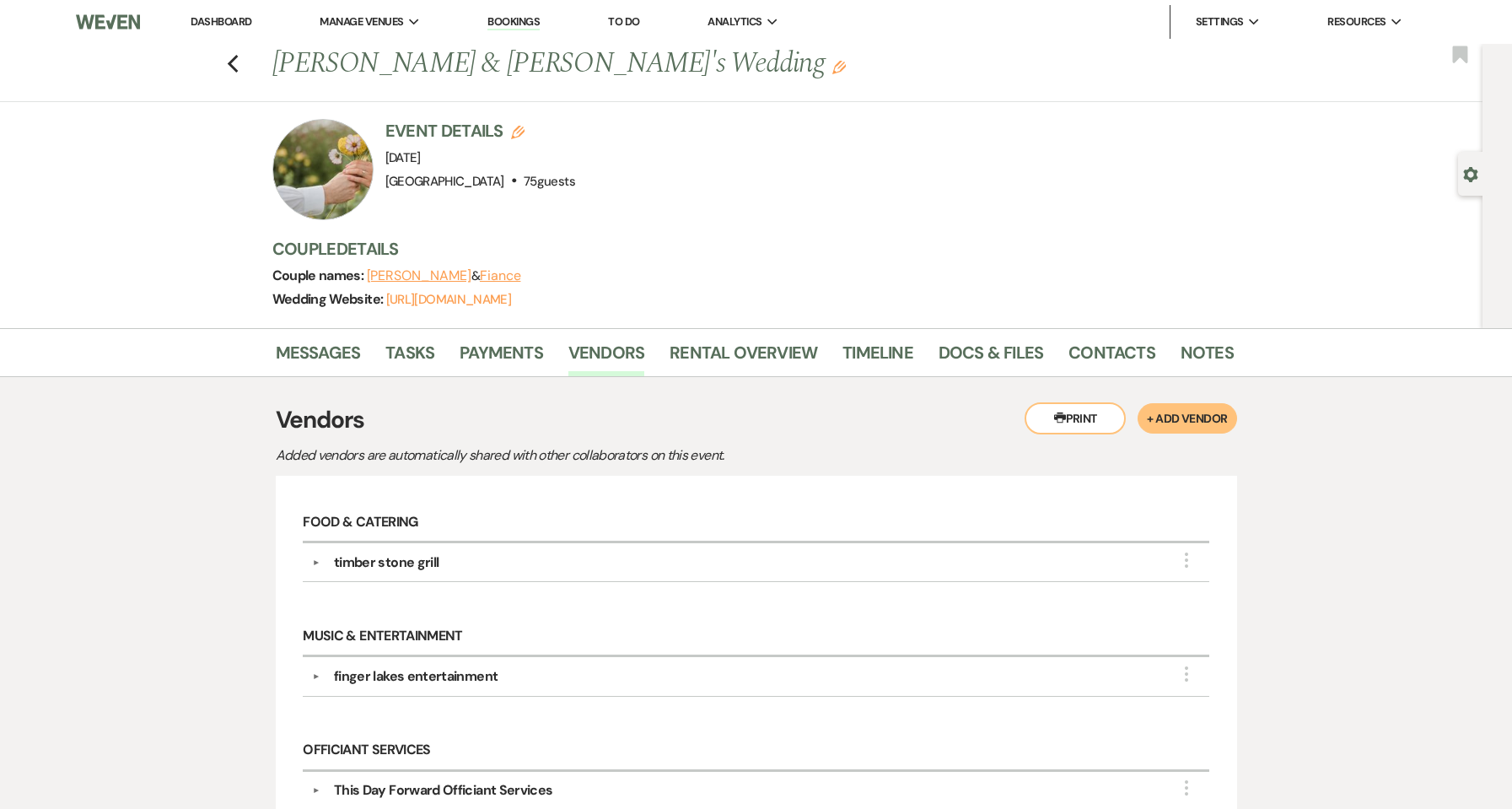
click at [248, 59] on div "Previous [PERSON_NAME] & [PERSON_NAME]'s Wedding Edit Bookmark" at bounding box center [737, 73] width 1490 height 58
click at [237, 64] on use "button" at bounding box center [232, 64] width 11 height 19
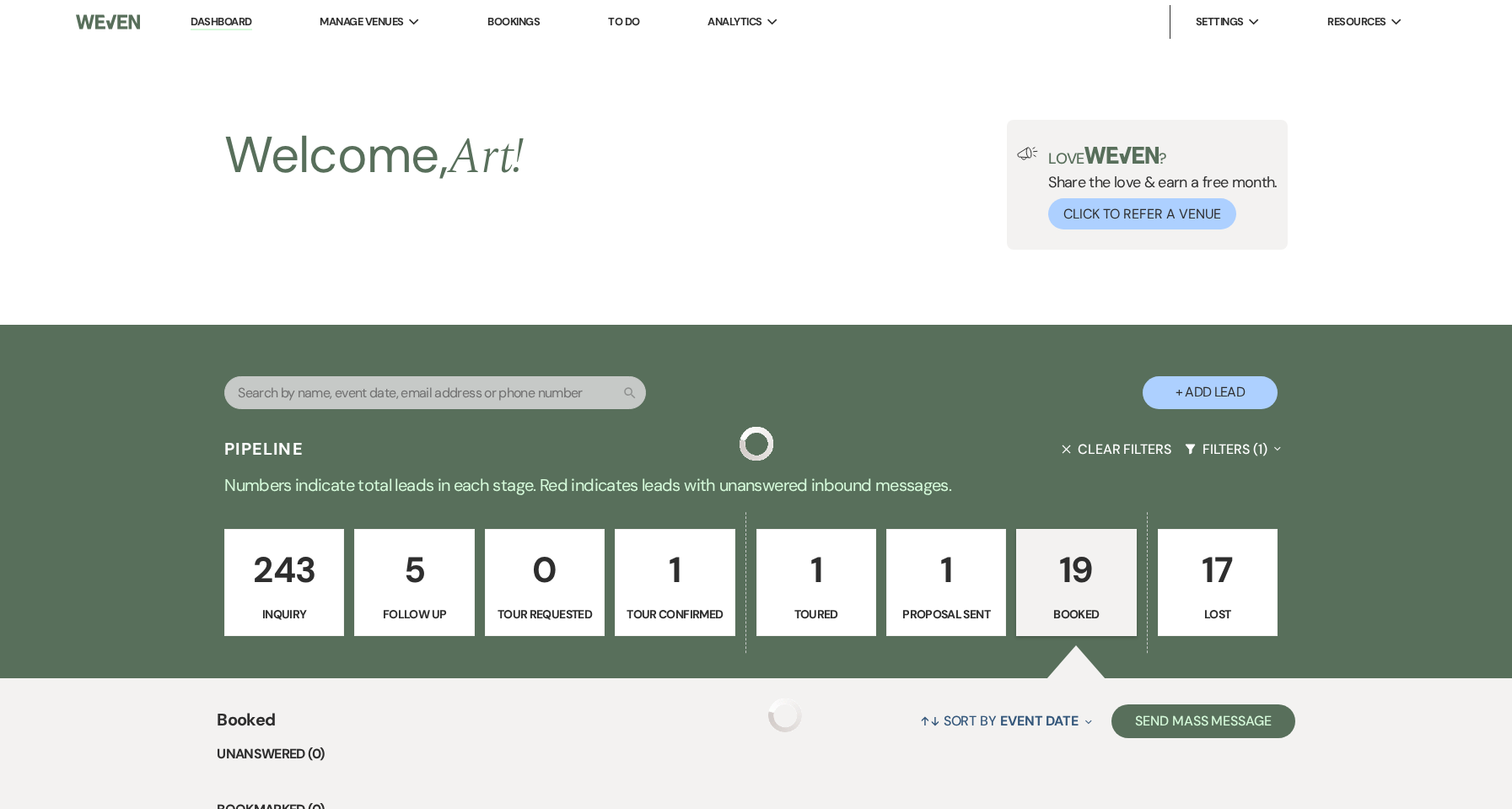
scroll to position [1928, 0]
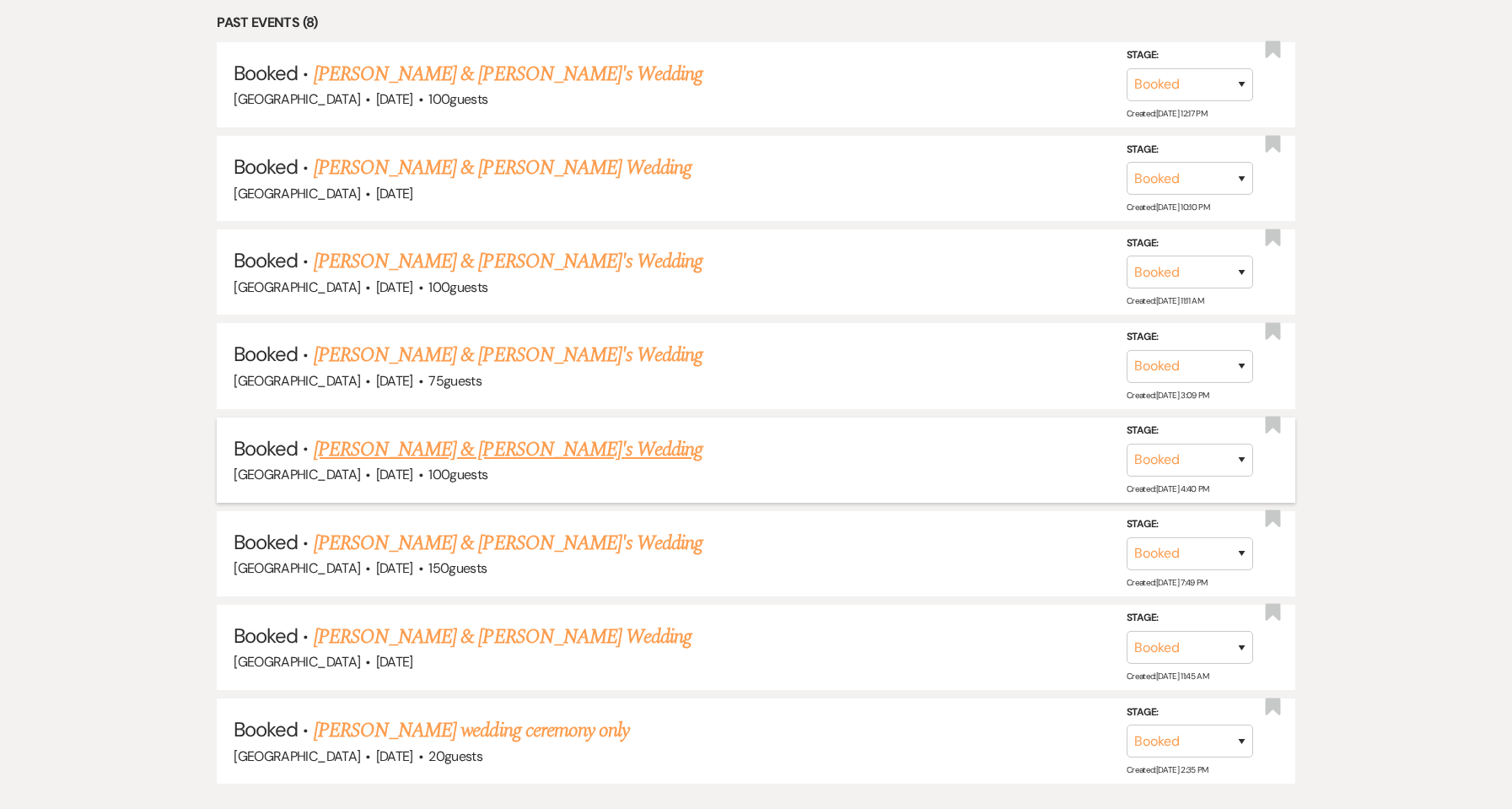
click at [402, 440] on link "[PERSON_NAME] & [PERSON_NAME]'s Wedding" at bounding box center [508, 449] width 390 height 31
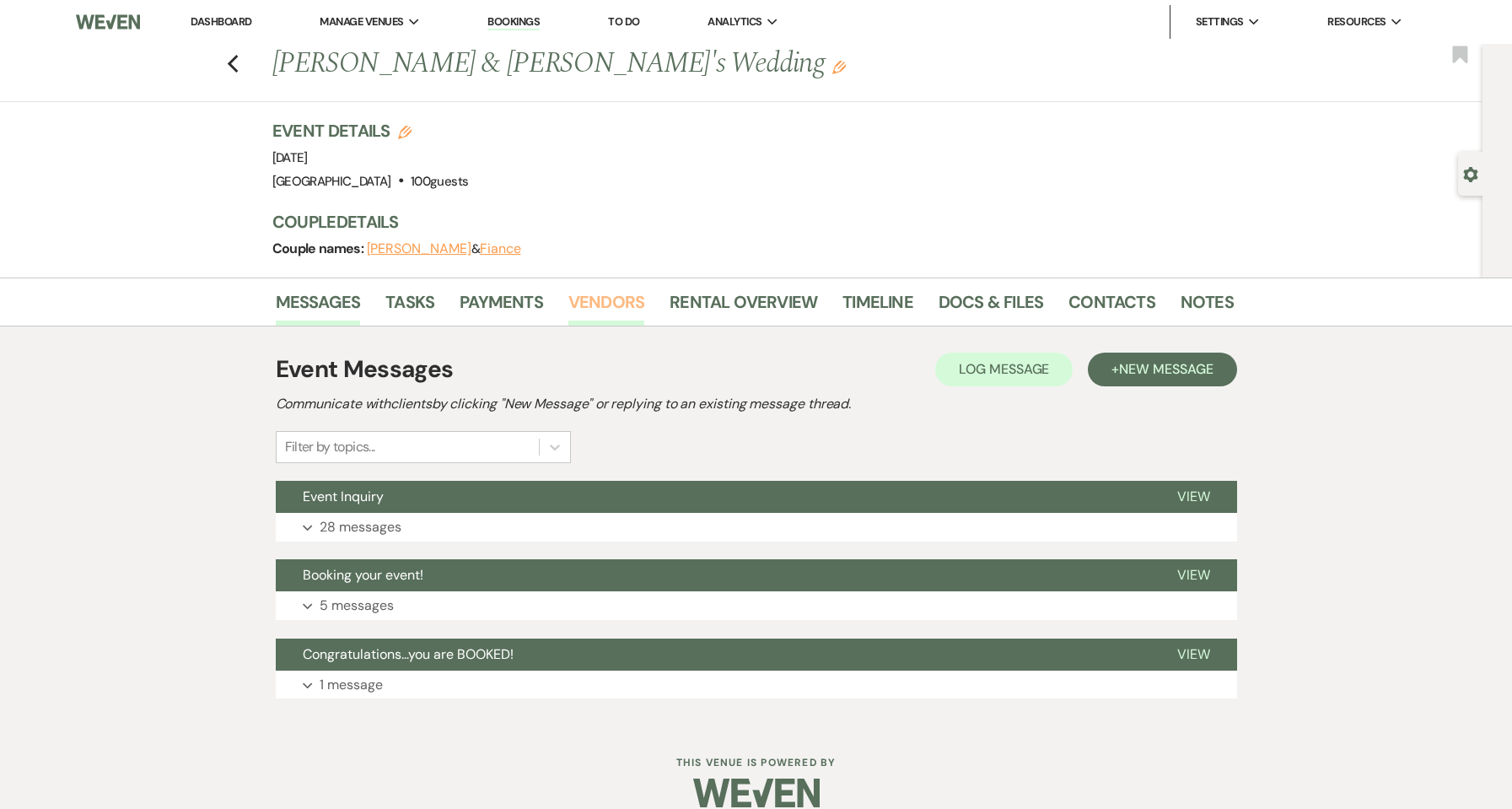
click at [596, 303] on link "Vendors" at bounding box center [606, 306] width 76 height 37
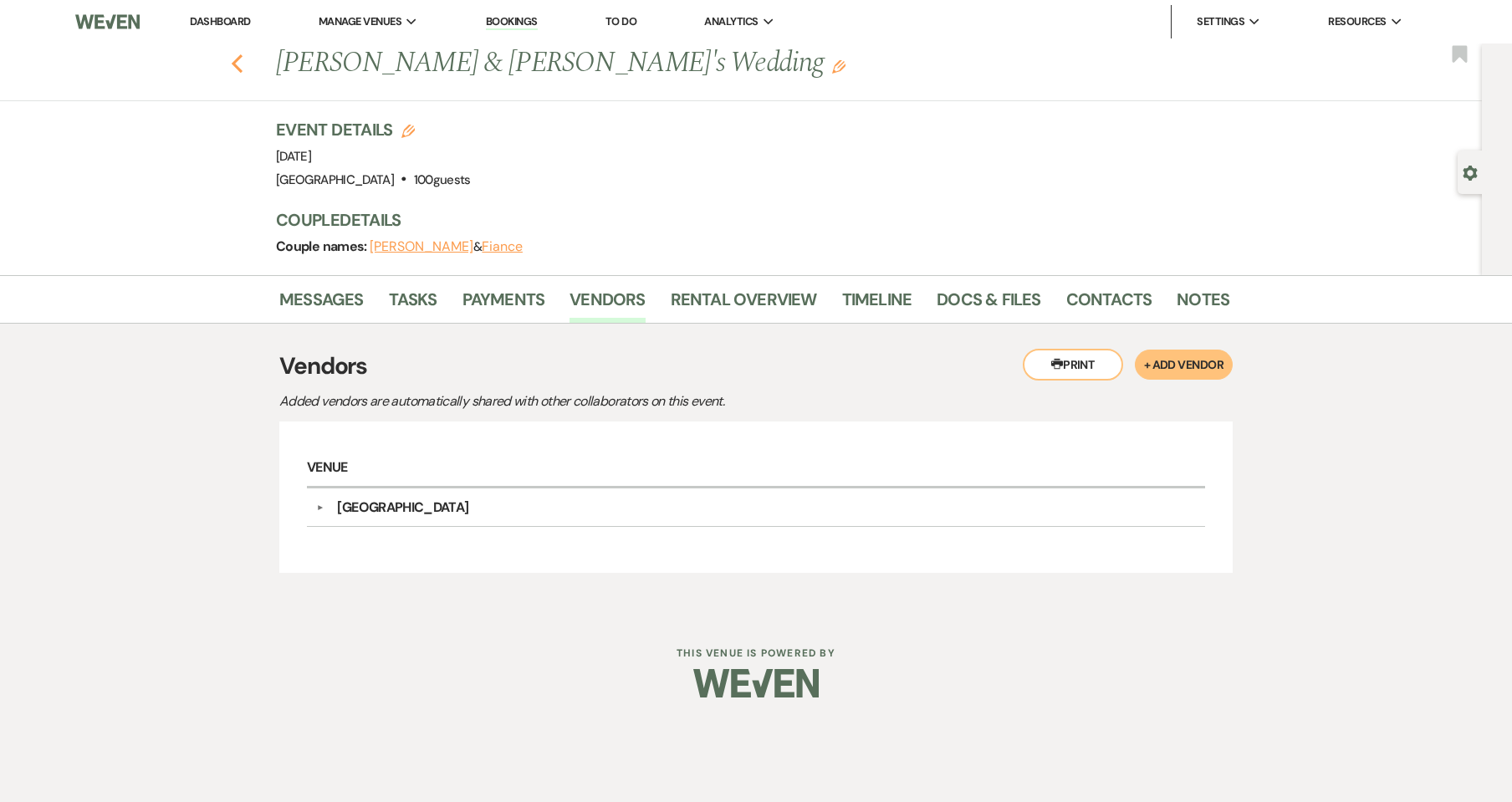
click at [241, 64] on icon "Previous" at bounding box center [237, 63] width 13 height 20
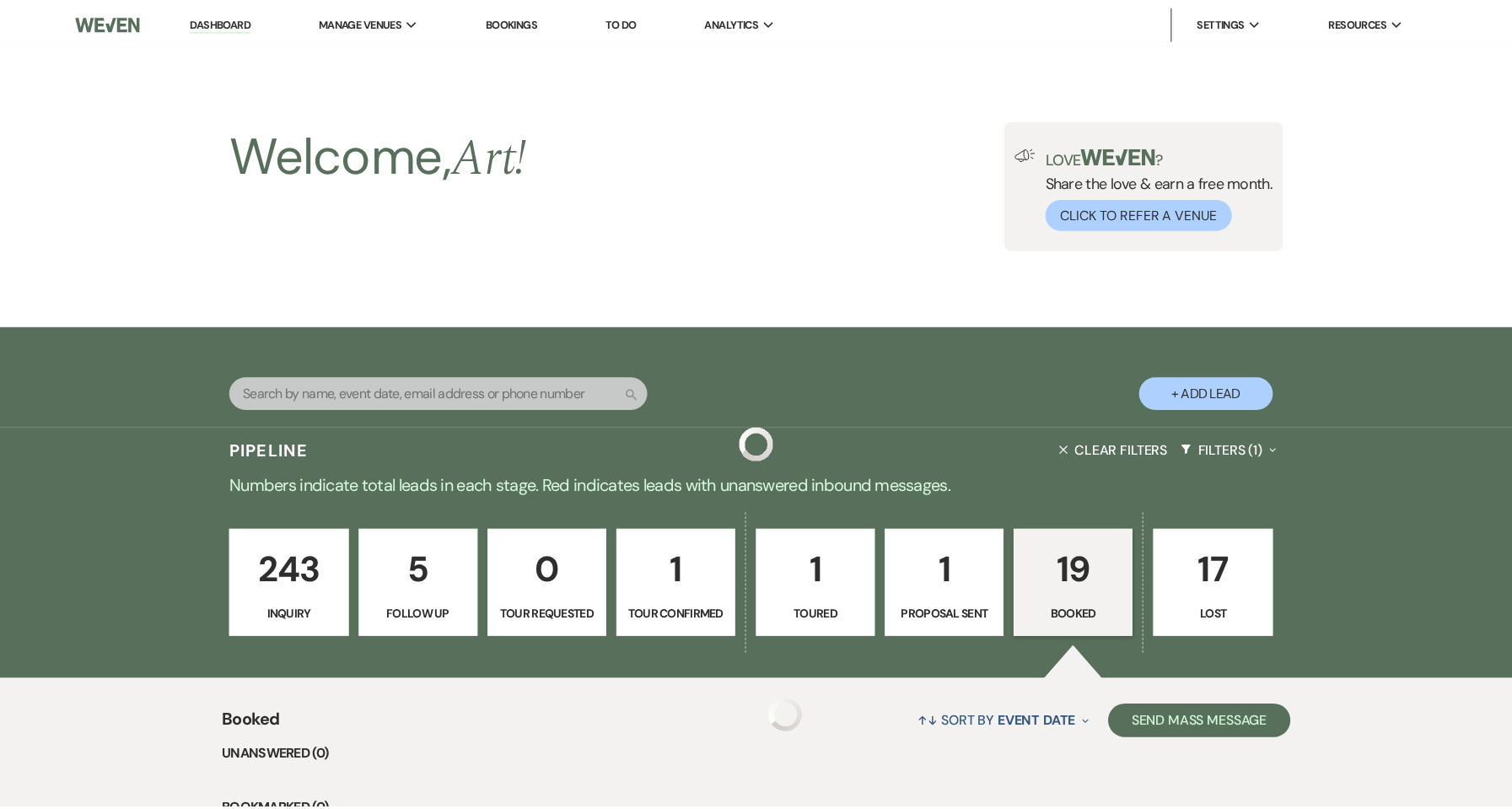
scroll to position [1928, 0]
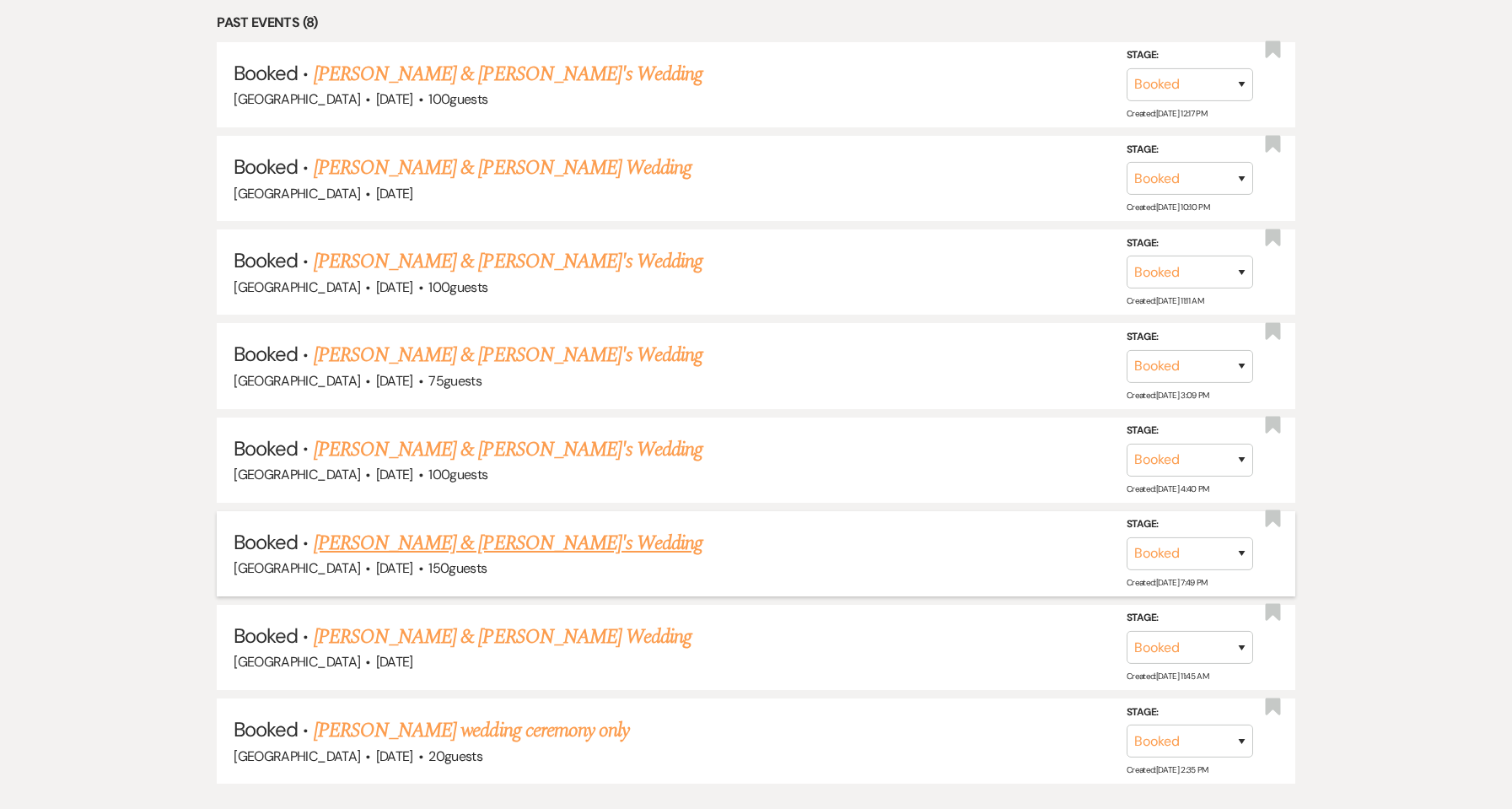
click at [458, 545] on link "[PERSON_NAME] & [PERSON_NAME]'s Wedding" at bounding box center [508, 543] width 390 height 31
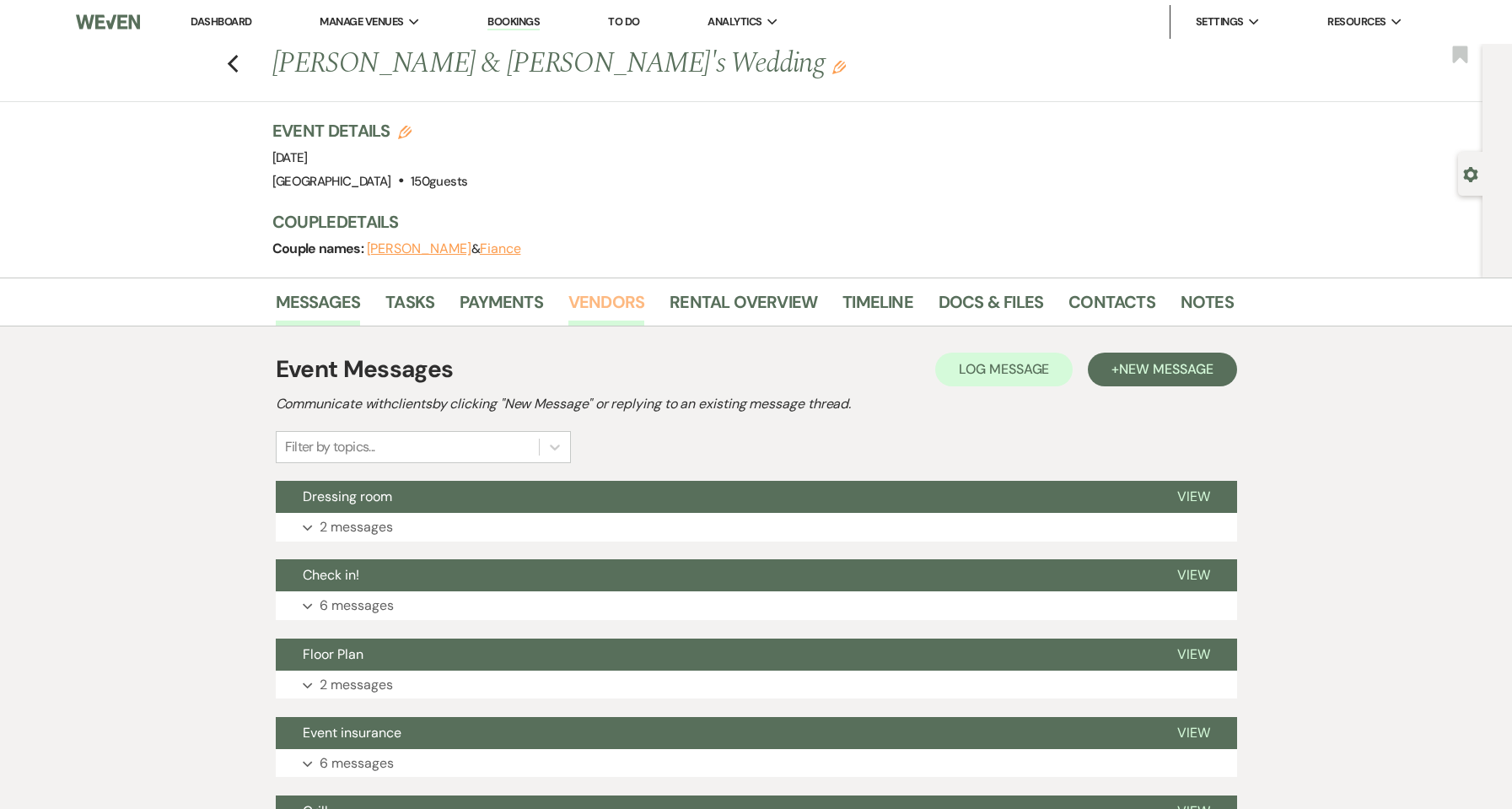
click at [589, 322] on link "Vendors" at bounding box center [606, 306] width 76 height 37
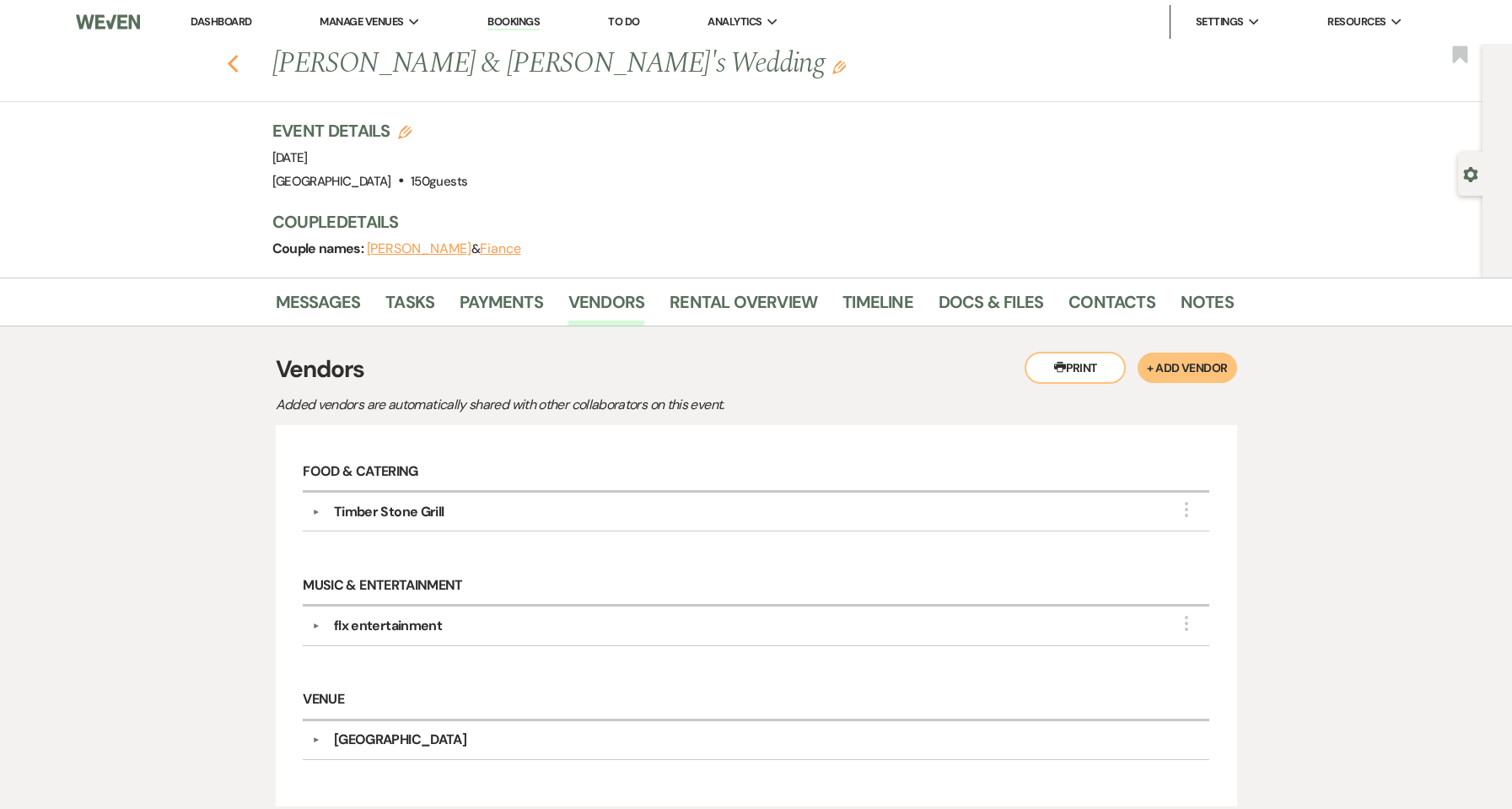
click at [240, 63] on icon "Previous" at bounding box center [233, 64] width 13 height 20
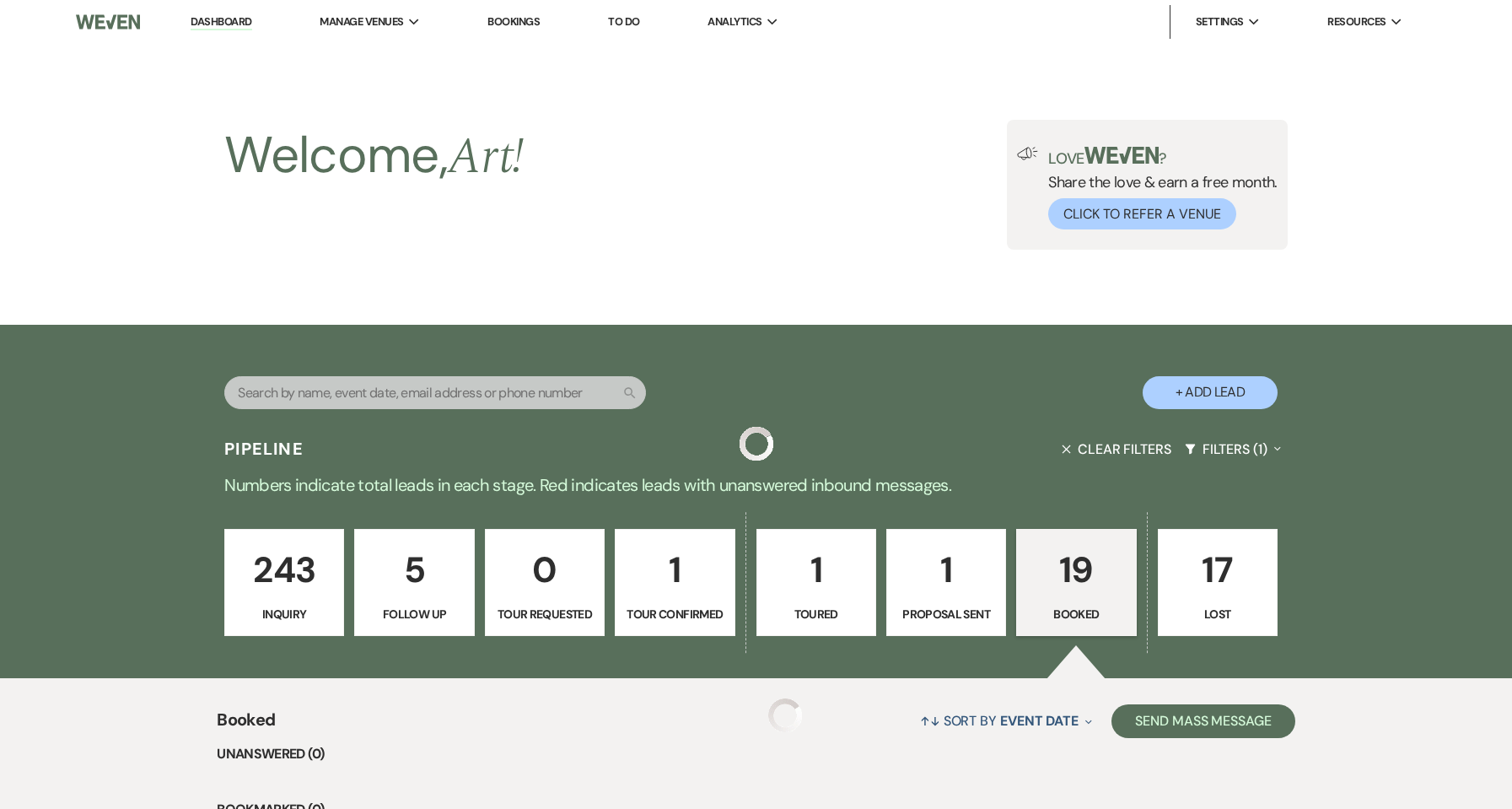
scroll to position [1928, 0]
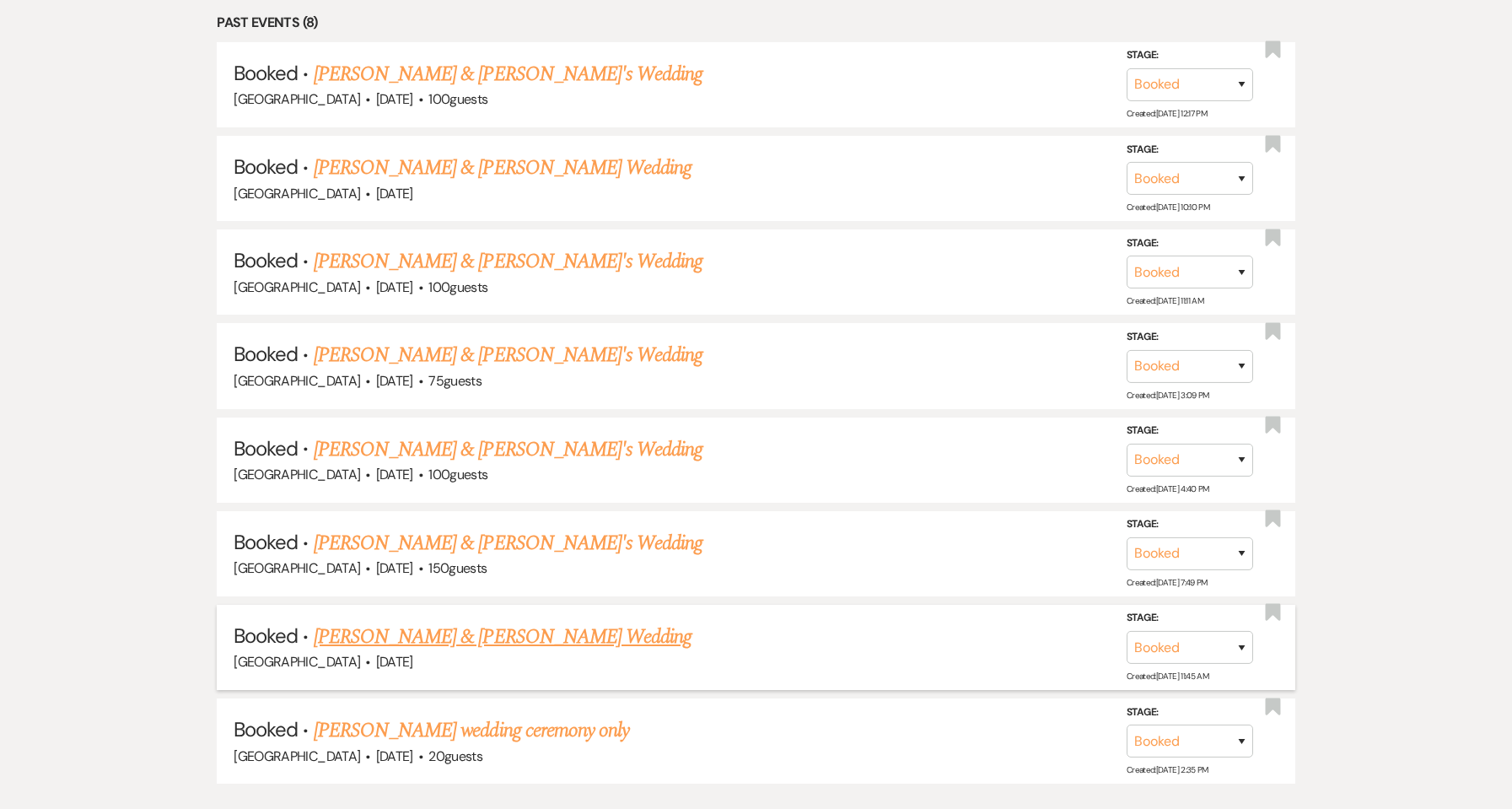
click at [465, 633] on link "[PERSON_NAME] & [PERSON_NAME] Wedding" at bounding box center [502, 637] width 378 height 31
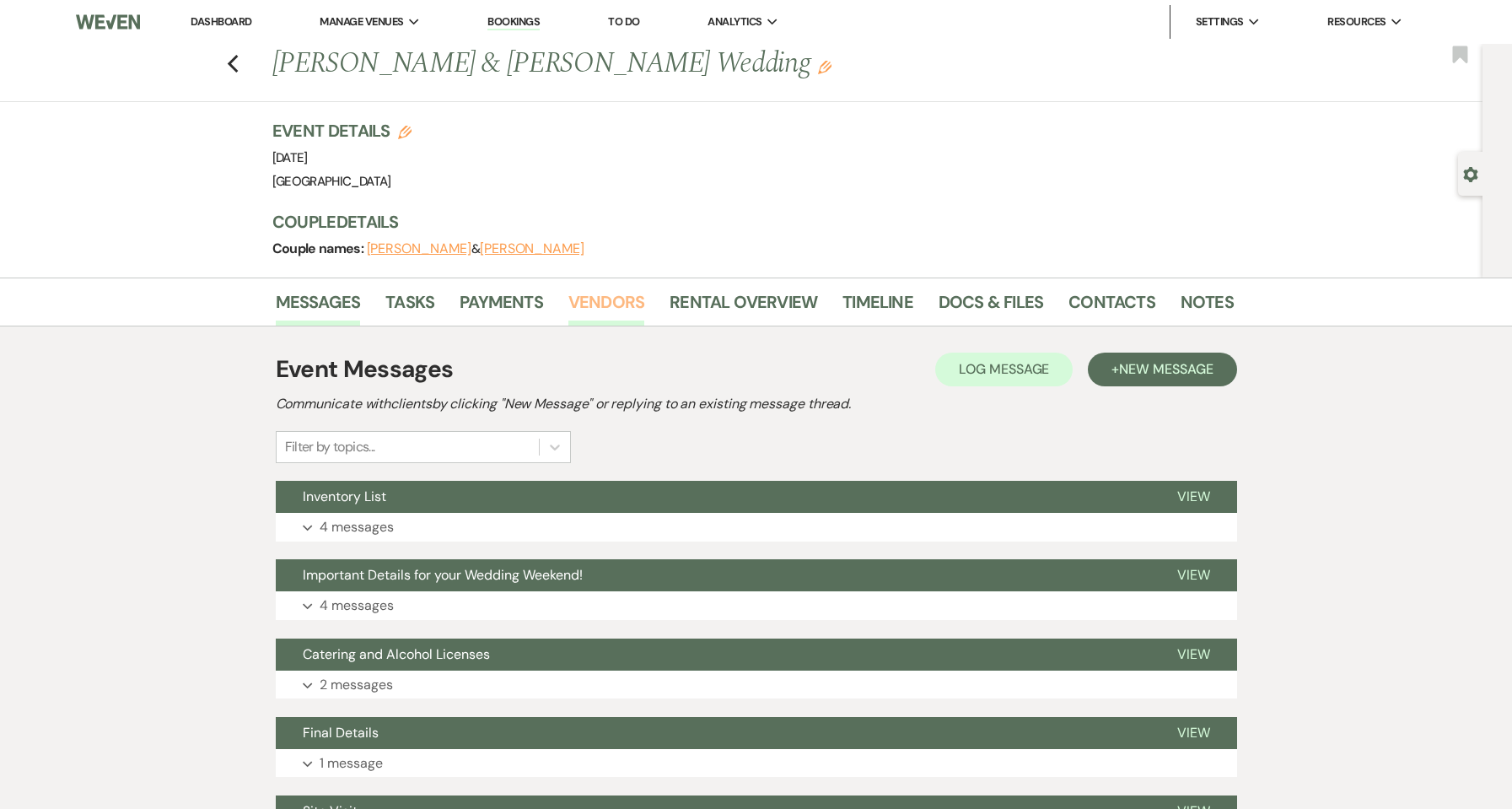
click at [605, 292] on link "Vendors" at bounding box center [606, 306] width 76 height 37
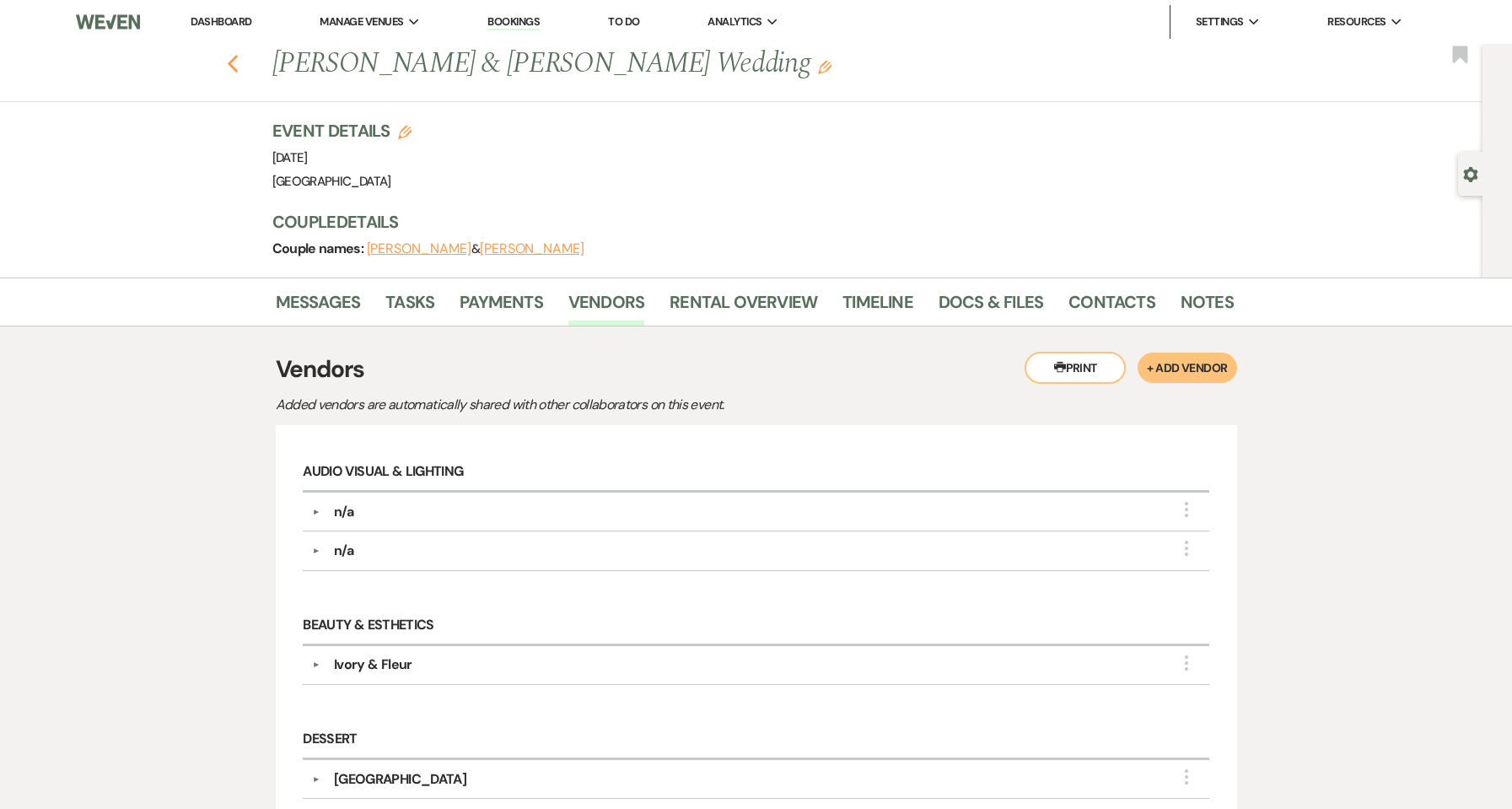
click at [240, 66] on icon "Previous" at bounding box center [233, 64] width 13 height 20
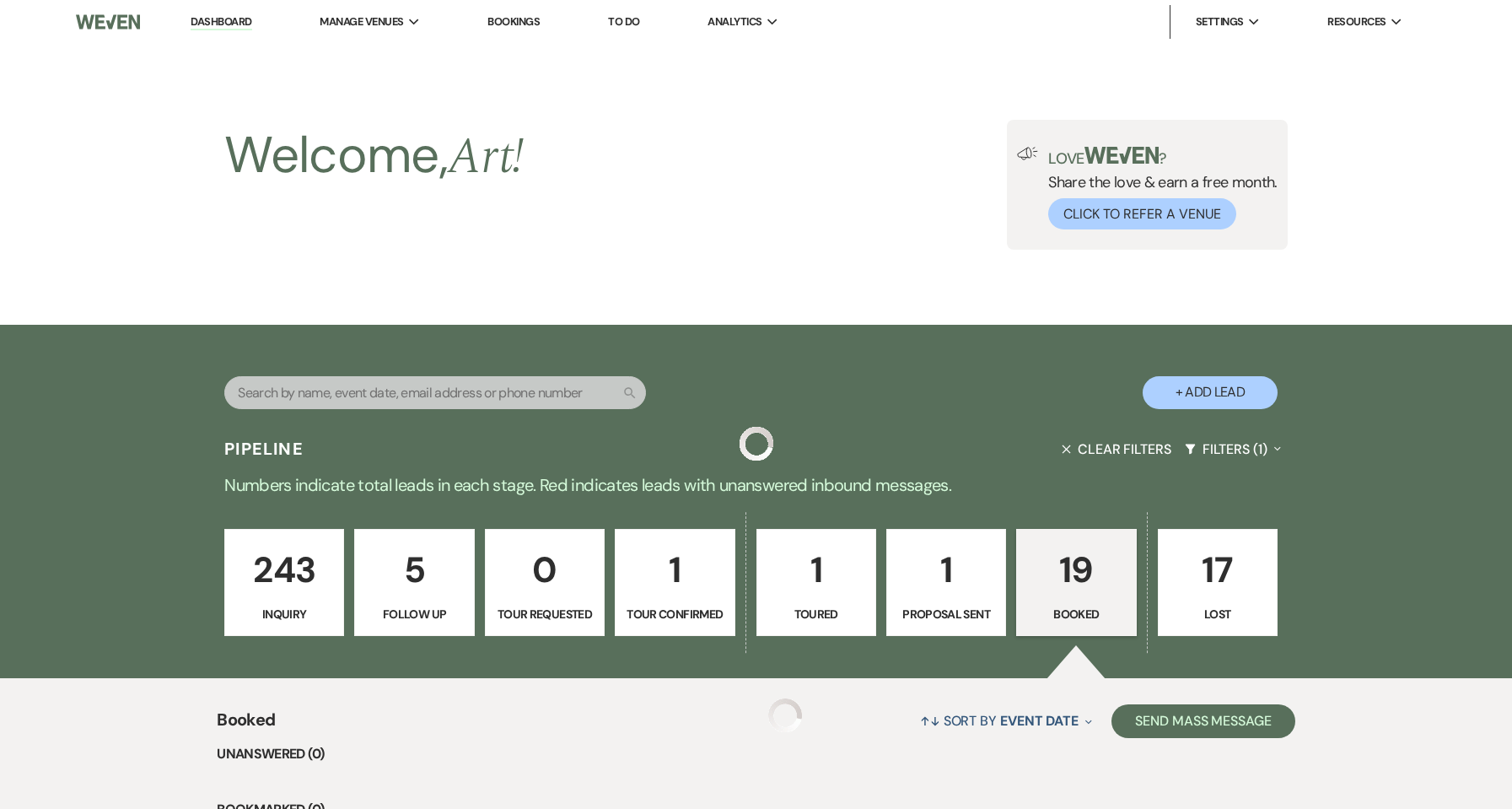
scroll to position [1928, 0]
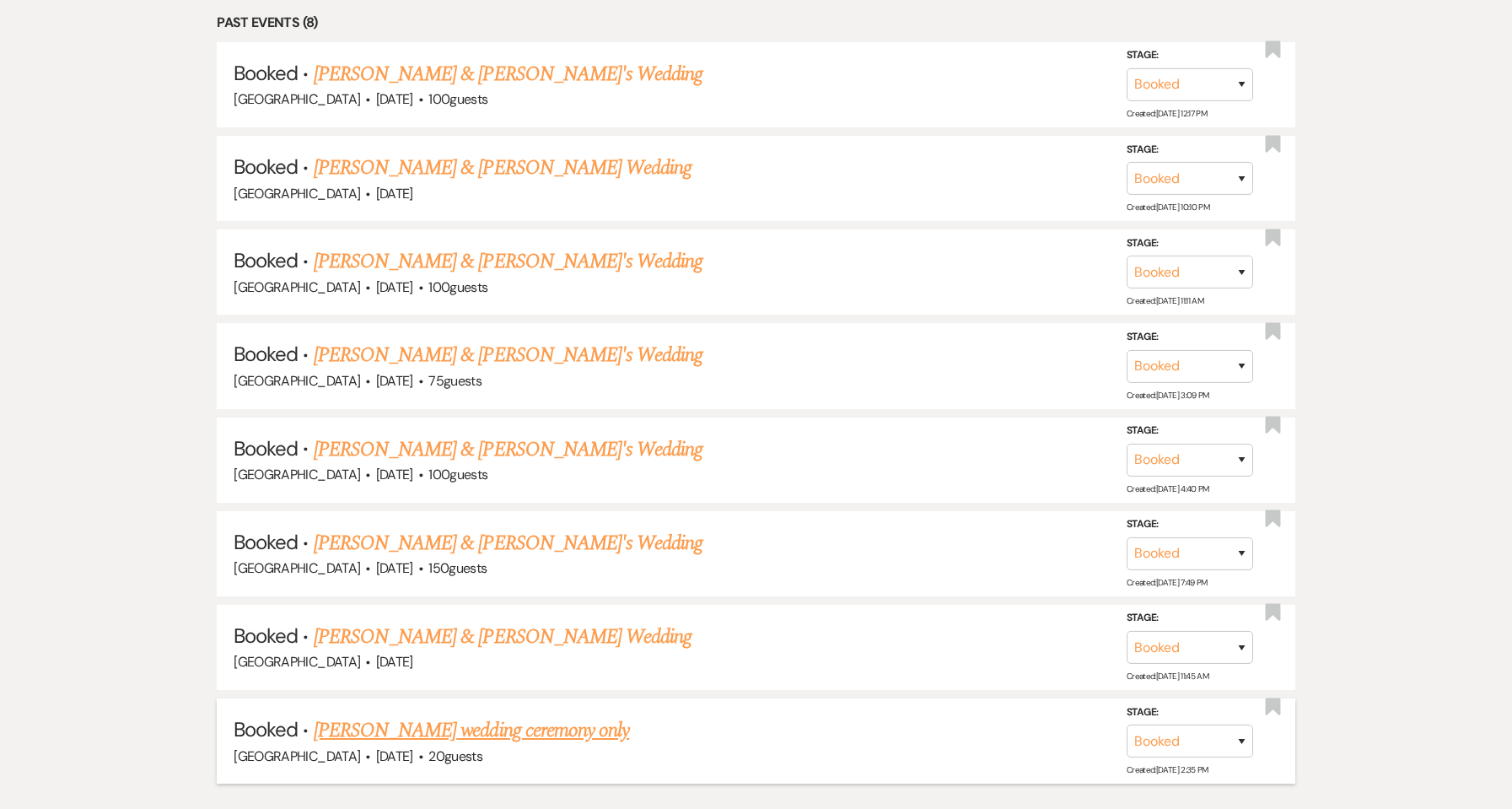
click at [433, 739] on link "[PERSON_NAME] wedding ceremony only" at bounding box center [471, 730] width 315 height 31
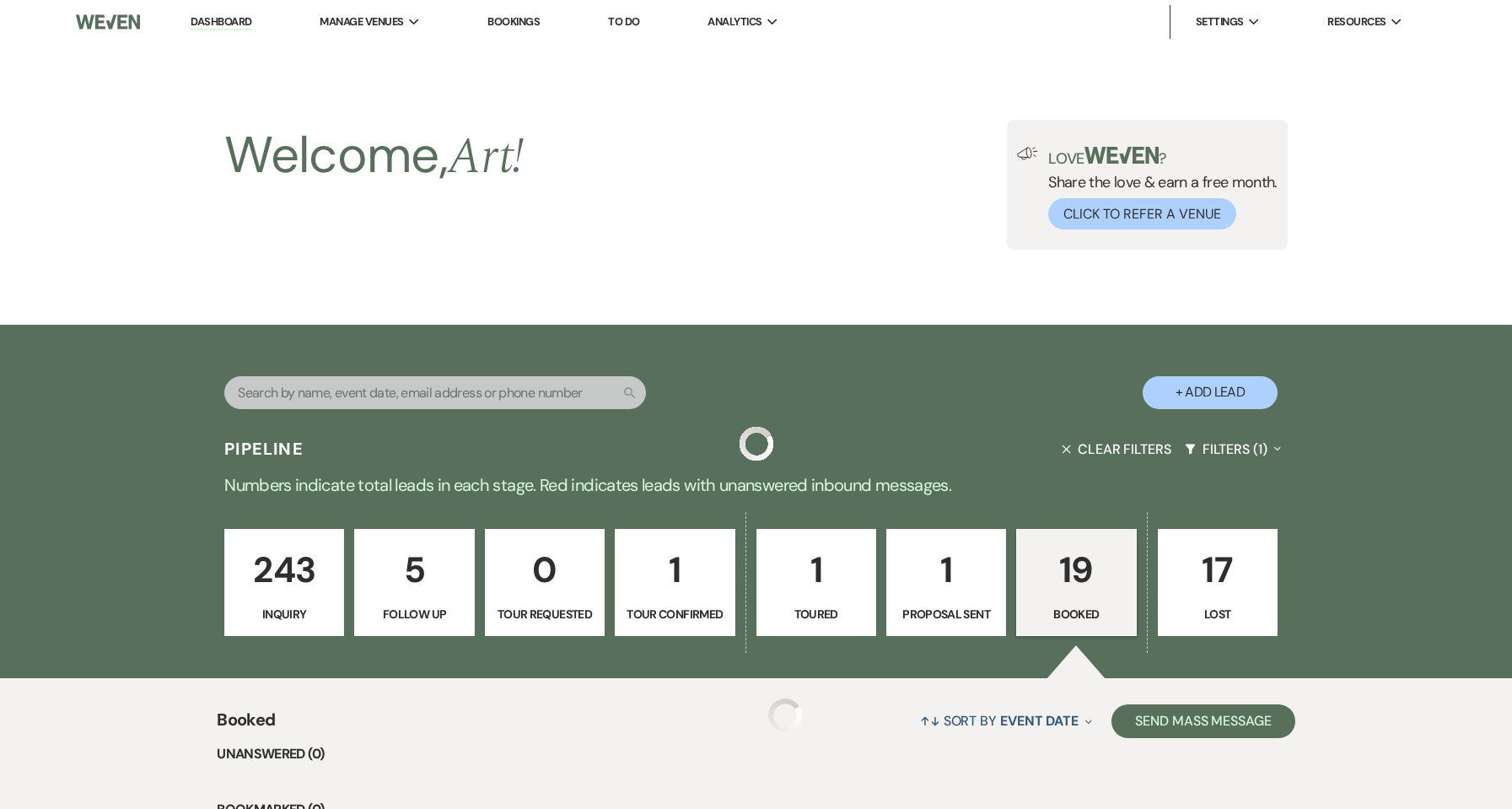
scroll to position [1928, 0]
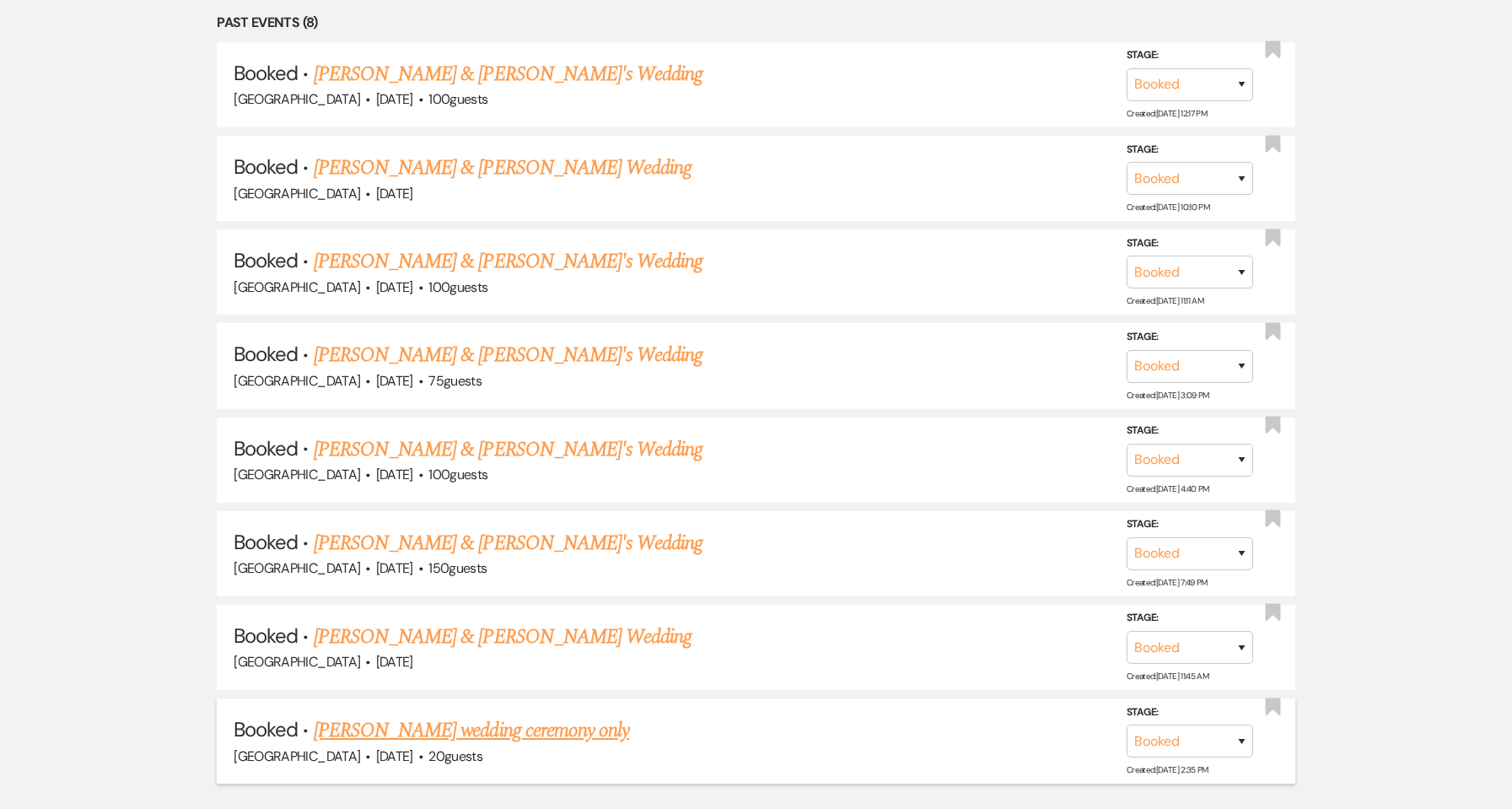
click at [432, 727] on link "[PERSON_NAME] wedding ceremony only" at bounding box center [471, 730] width 315 height 31
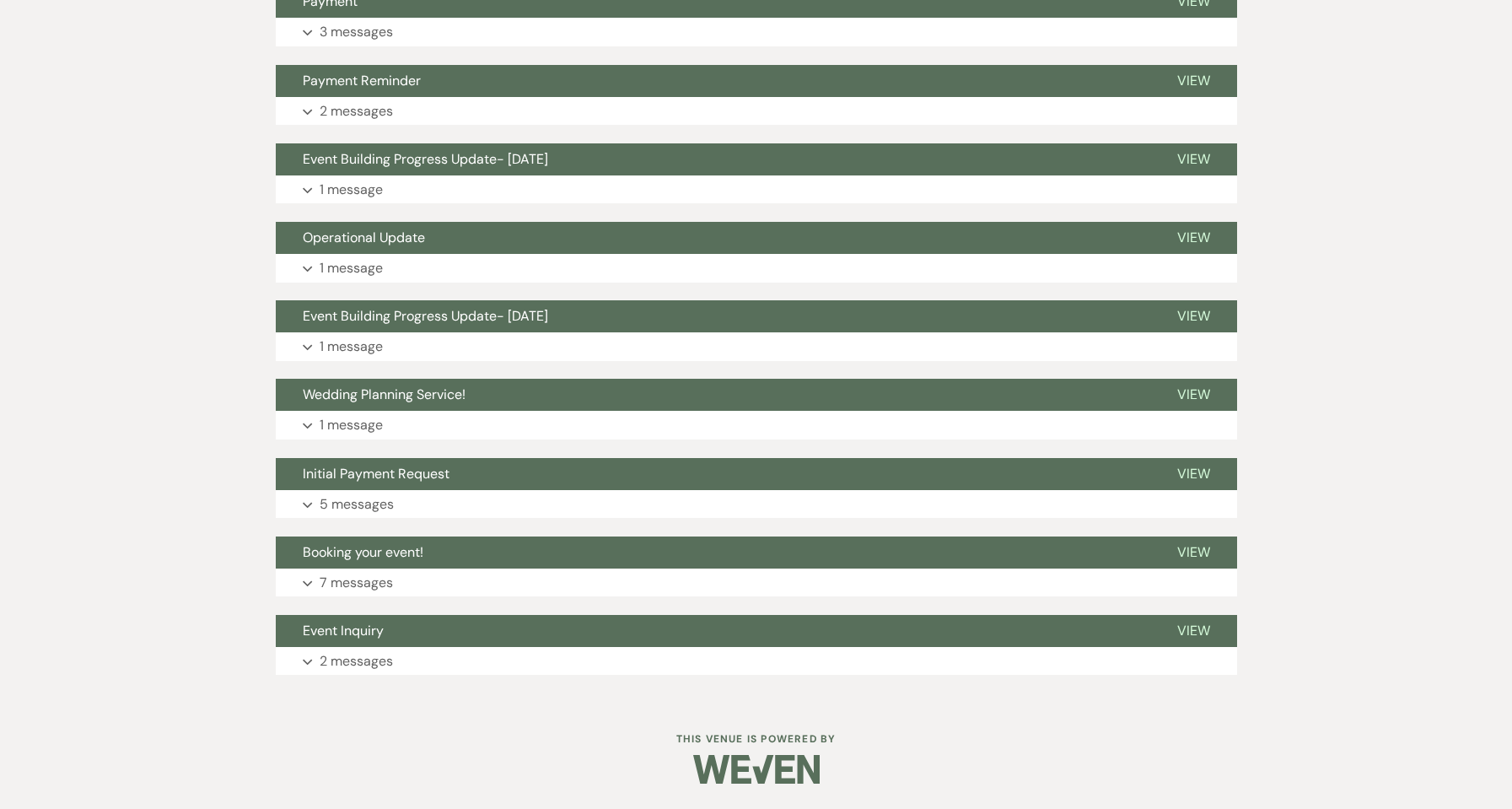
select select "5"
select select "13"
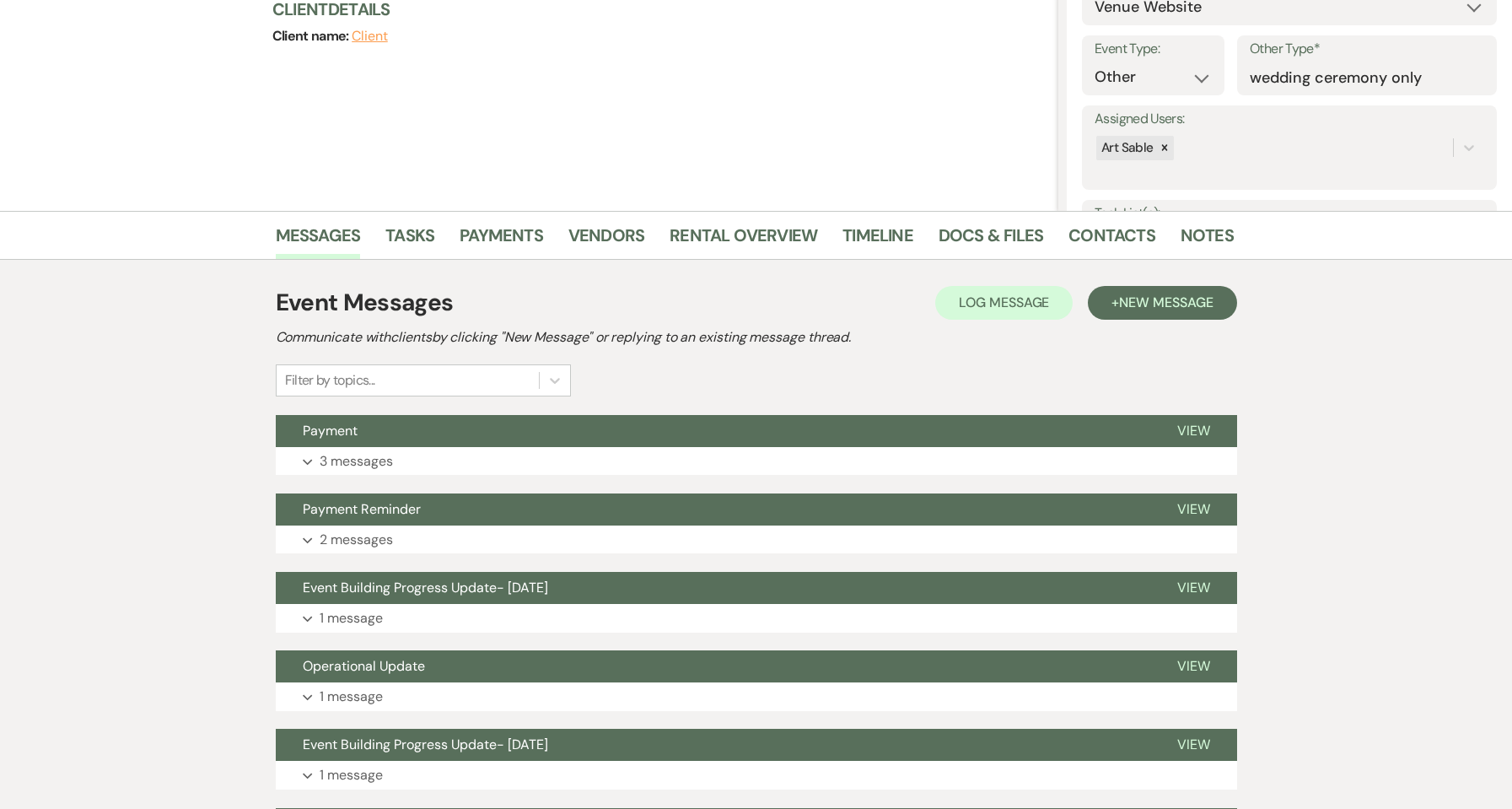
scroll to position [79, 0]
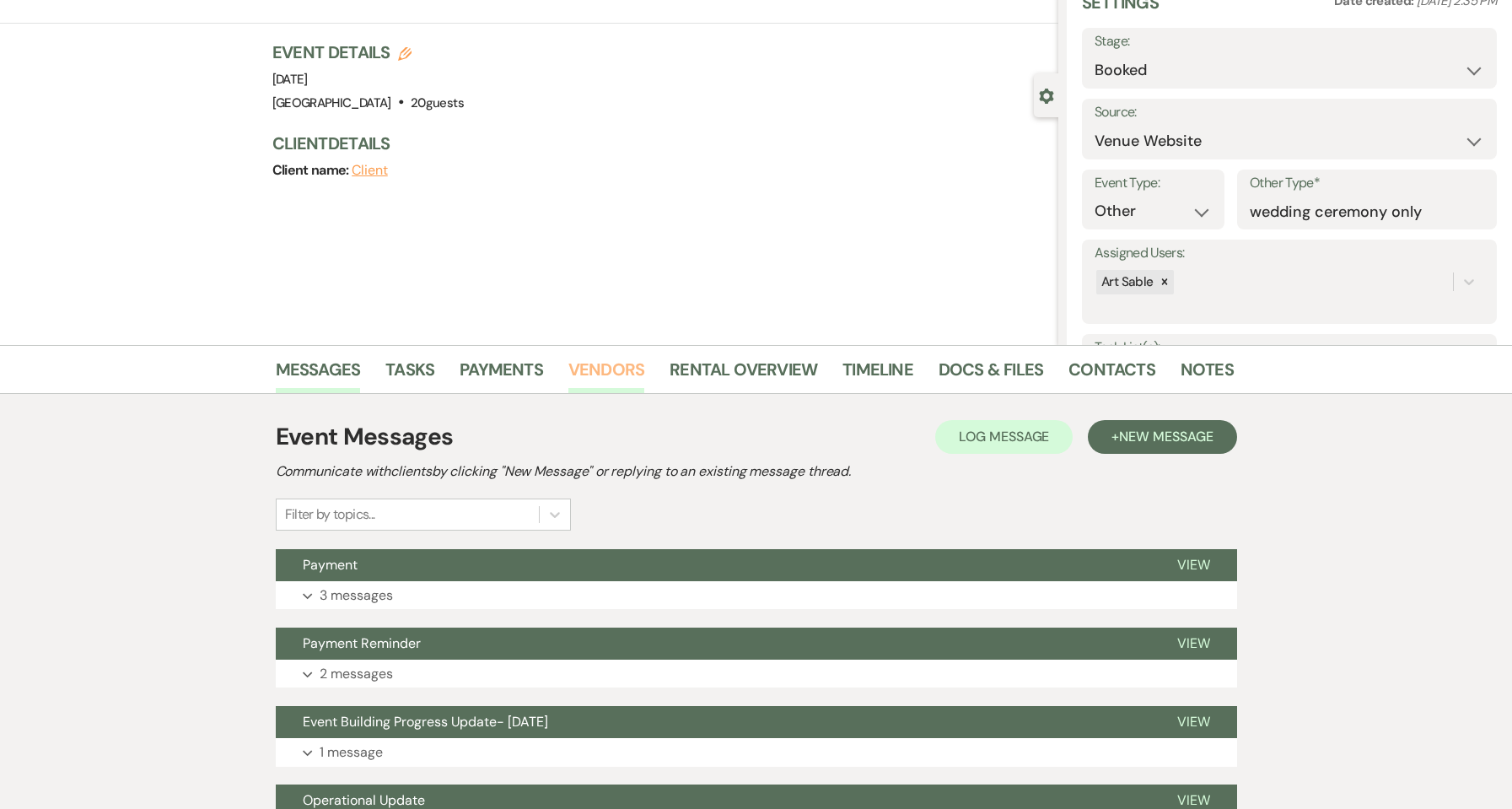
click at [612, 377] on link "Vendors" at bounding box center [606, 374] width 76 height 37
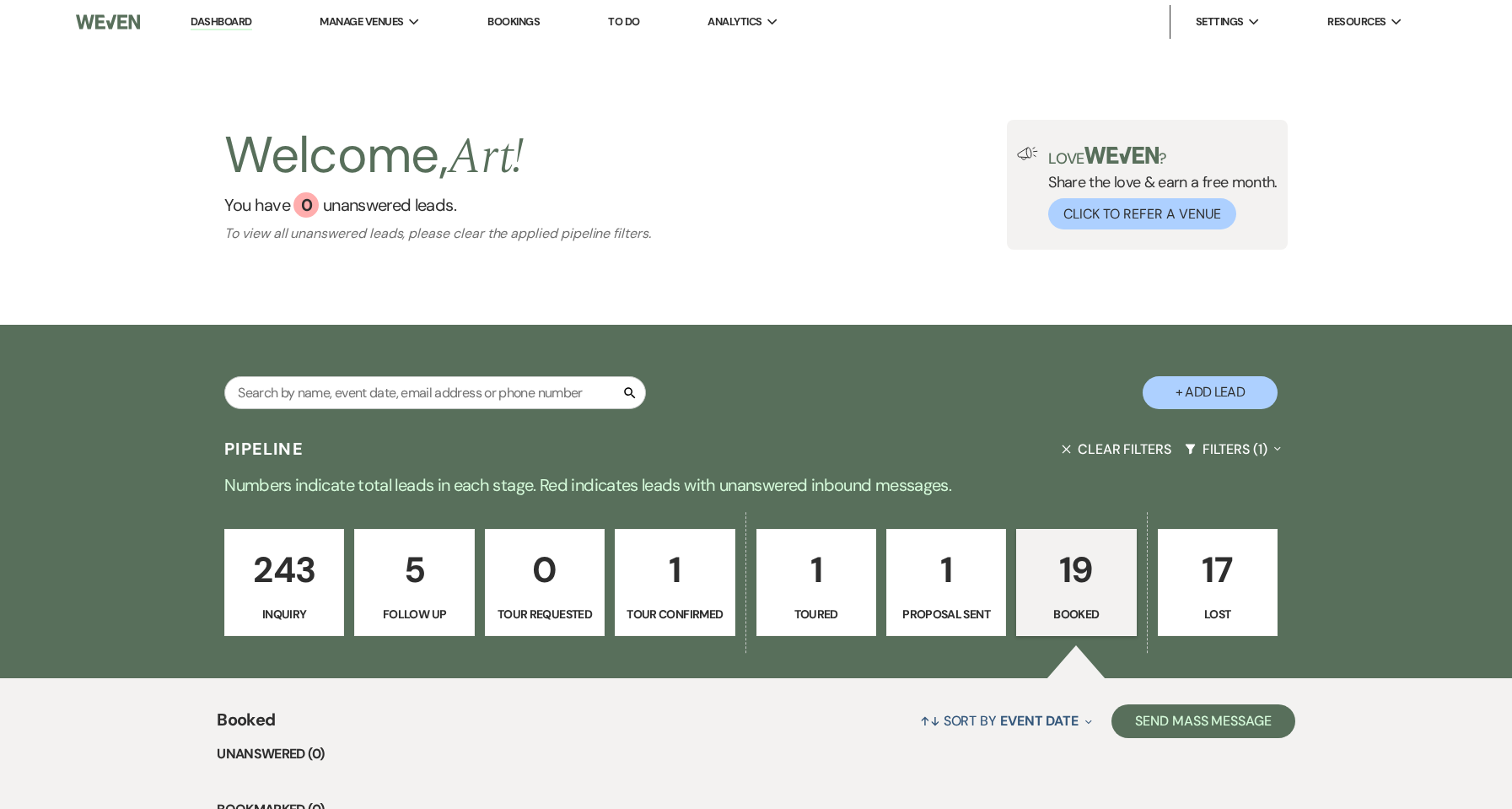
click at [241, 25] on link "Dashboard" at bounding box center [221, 22] width 61 height 16
